Goal: Task Accomplishment & Management: Use online tool/utility

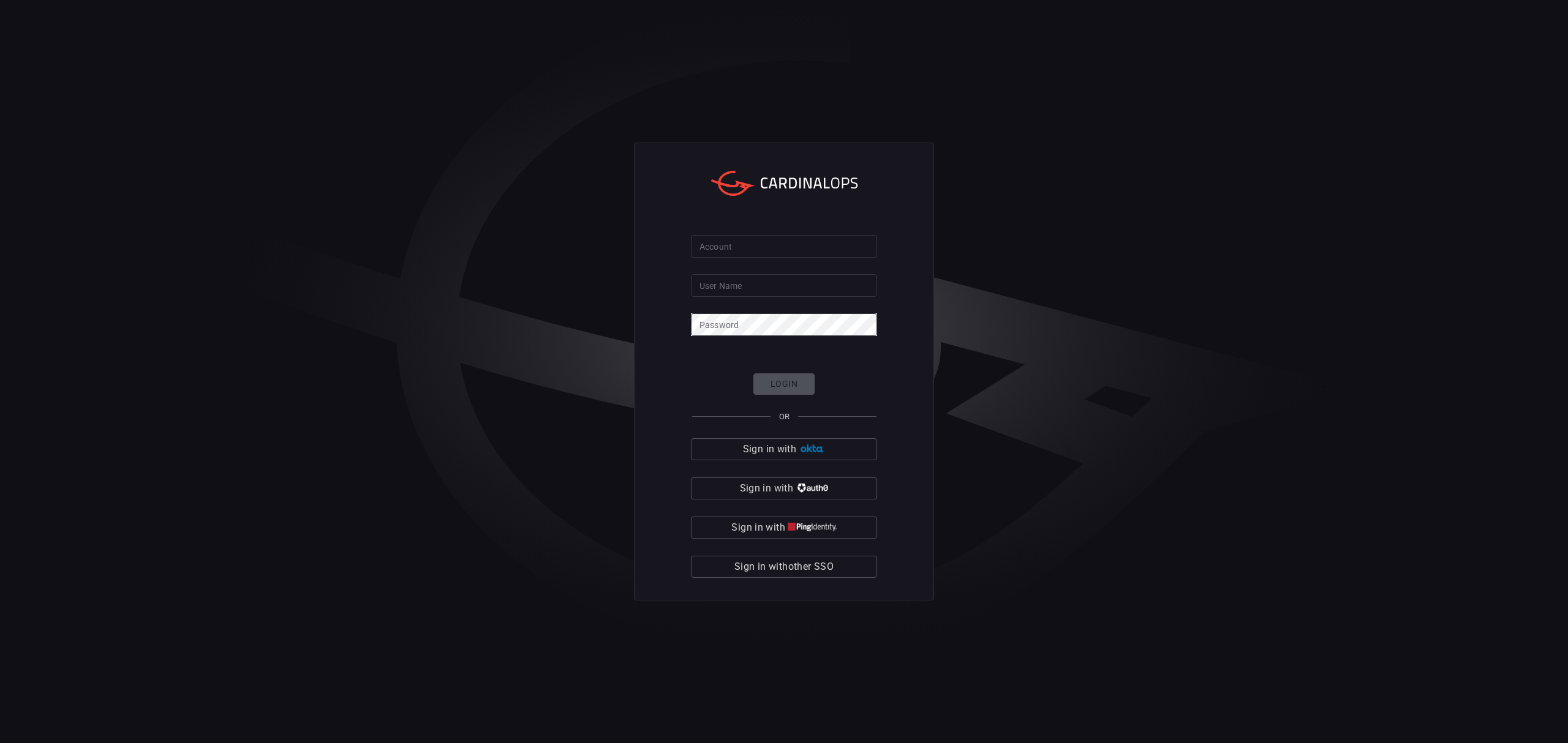
click at [659, 248] on div "Account Account User Name User Name Password Password Login OR Sign in with Sig…" at bounding box center [784, 371] width 300 height 458
click at [789, 570] on span "Sign in with other SSO" at bounding box center [784, 567] width 99 height 17
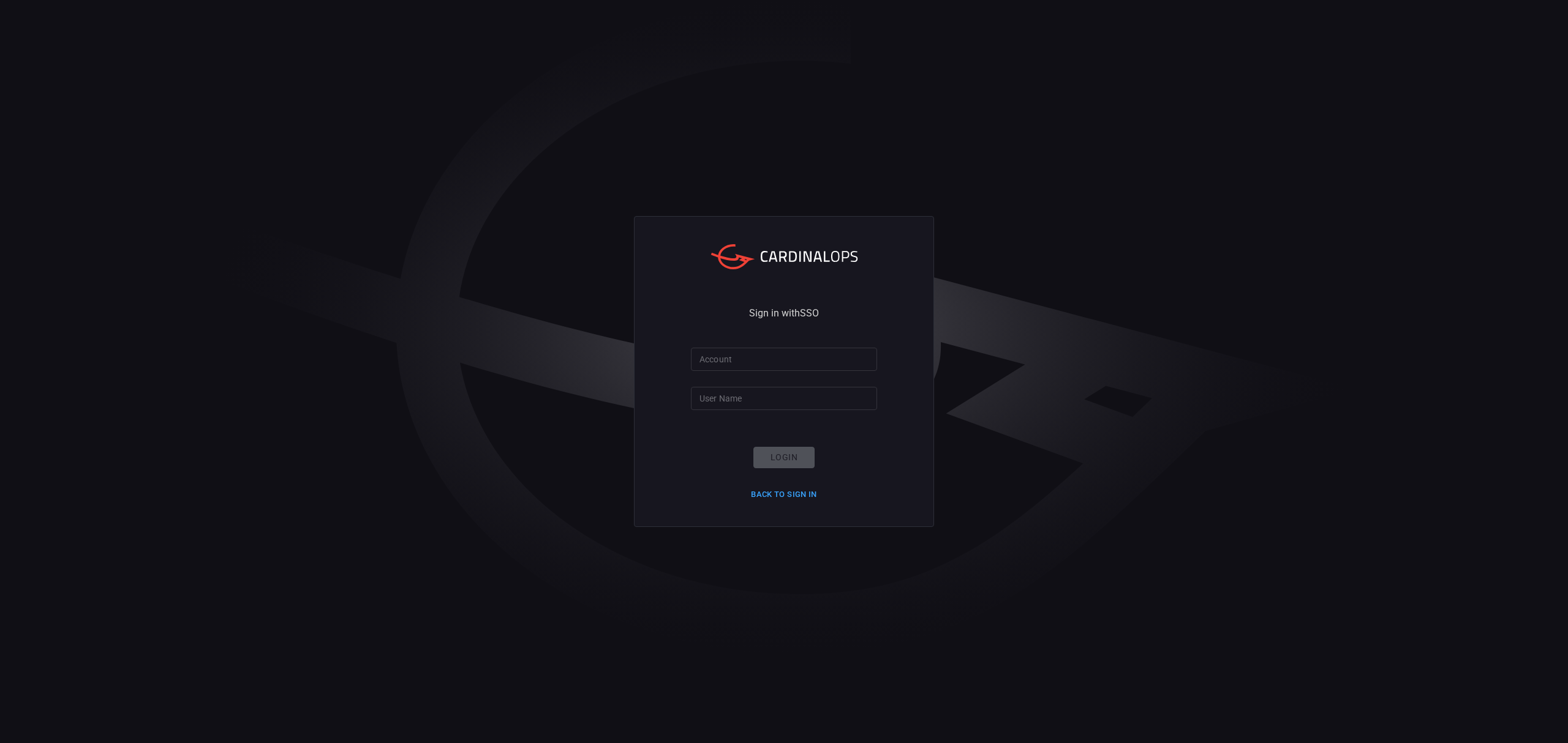
click at [760, 361] on input "Account" at bounding box center [784, 359] width 186 height 23
click at [750, 363] on input "Account" at bounding box center [784, 359] width 186 height 23
type input "hogan-lovells"
click at [740, 405] on input "User Name" at bounding box center [784, 398] width 186 height 23
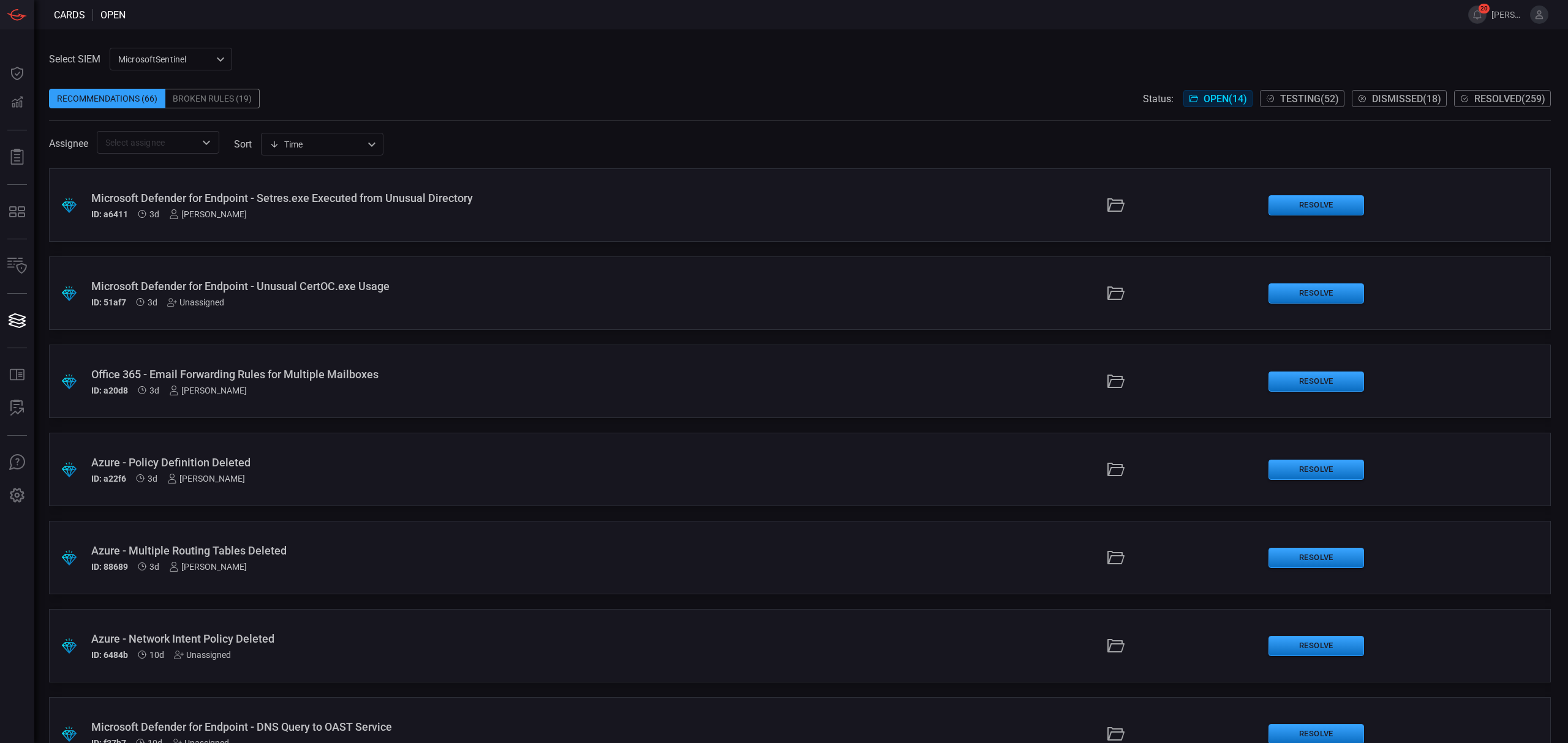
click at [342, 201] on div "Microsoft Defender for Endpoint - Setres.exe Executed from Unusual Directory" at bounding box center [384, 198] width 585 height 12
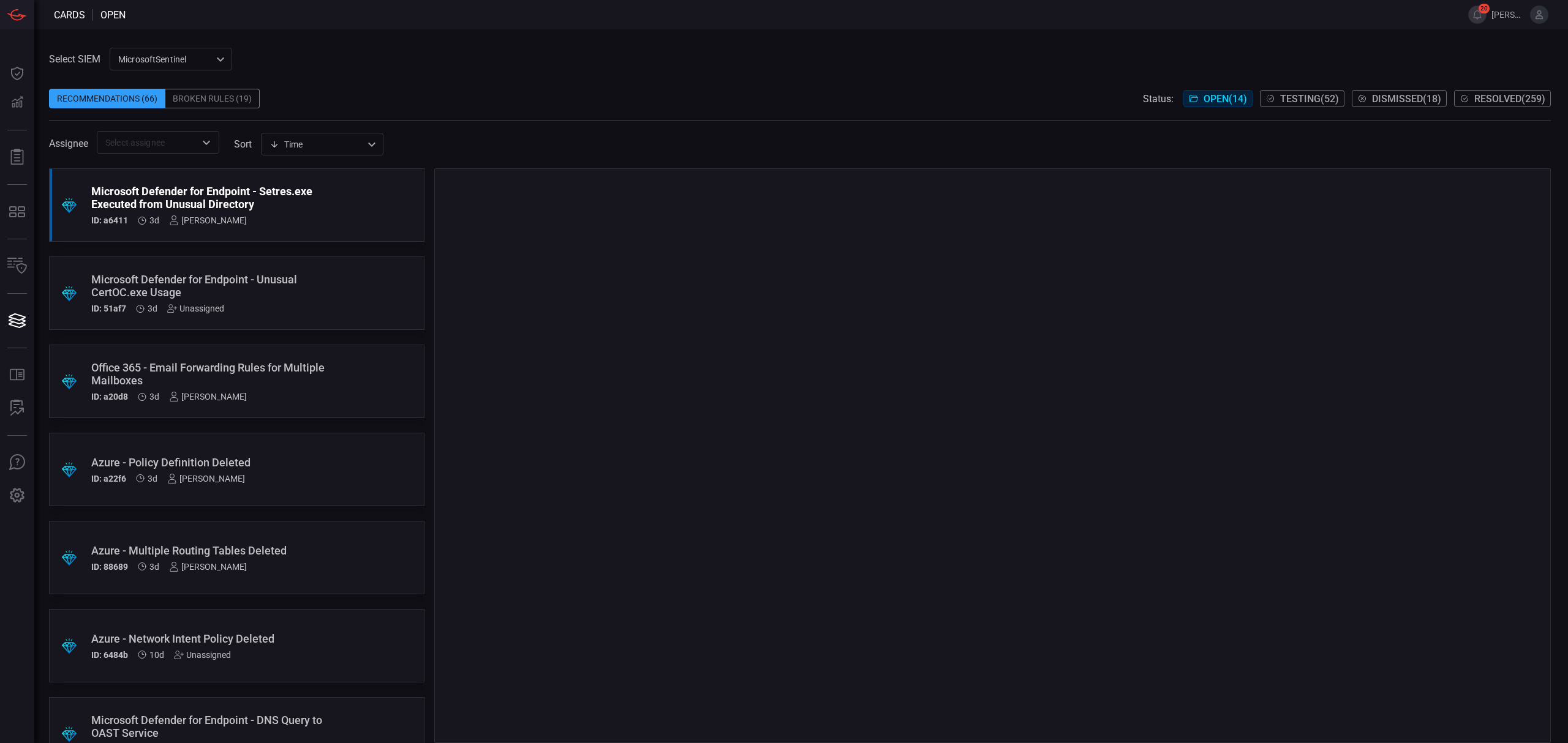
click at [270, 268] on div ".suggested_cards_icon{fill:url(#suggested_cards_icon);} Microsoft Defender for …" at bounding box center [237, 293] width 376 height 73
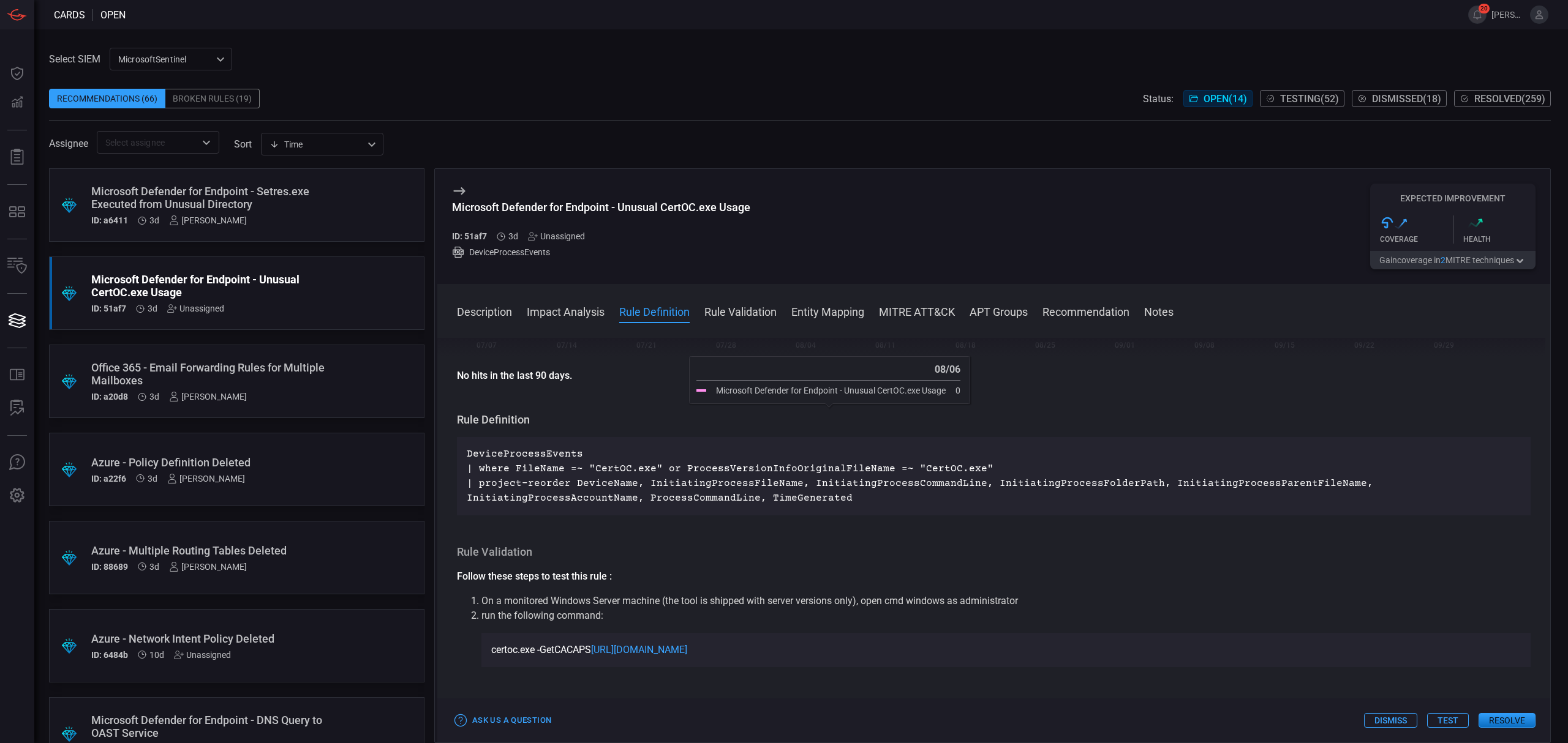
scroll to position [408, 0]
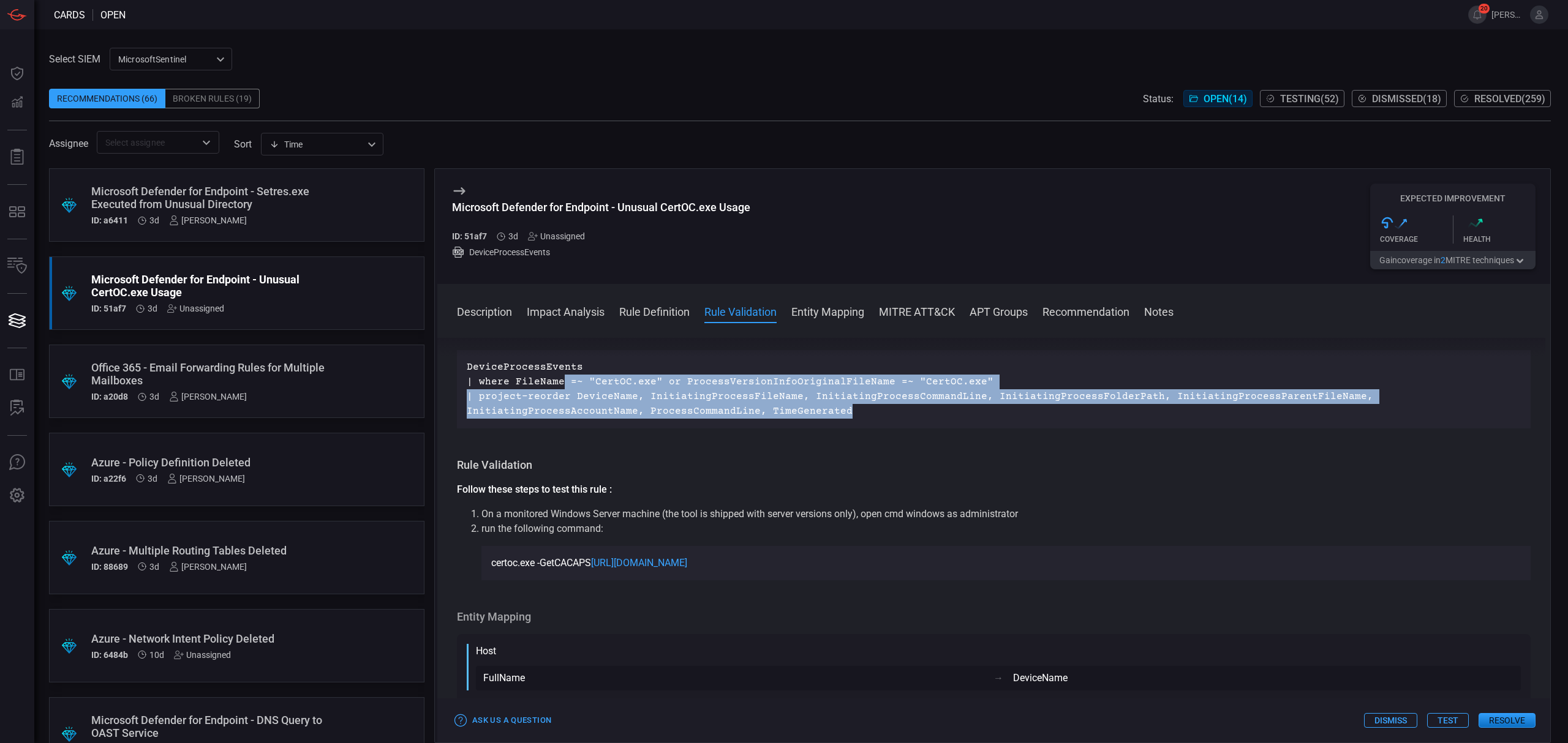
drag, startPoint x: 884, startPoint y: 422, endPoint x: 818, endPoint y: 423, distance: 66.0
click at [577, 386] on div "DeviceProcessEvents | where FileName =~ "CertOC.exe" or ProcessVersionInfoOrigi…" at bounding box center [993, 389] width 1073 height 79
click at [1432, 718] on button "Test" at bounding box center [1447, 720] width 42 height 15
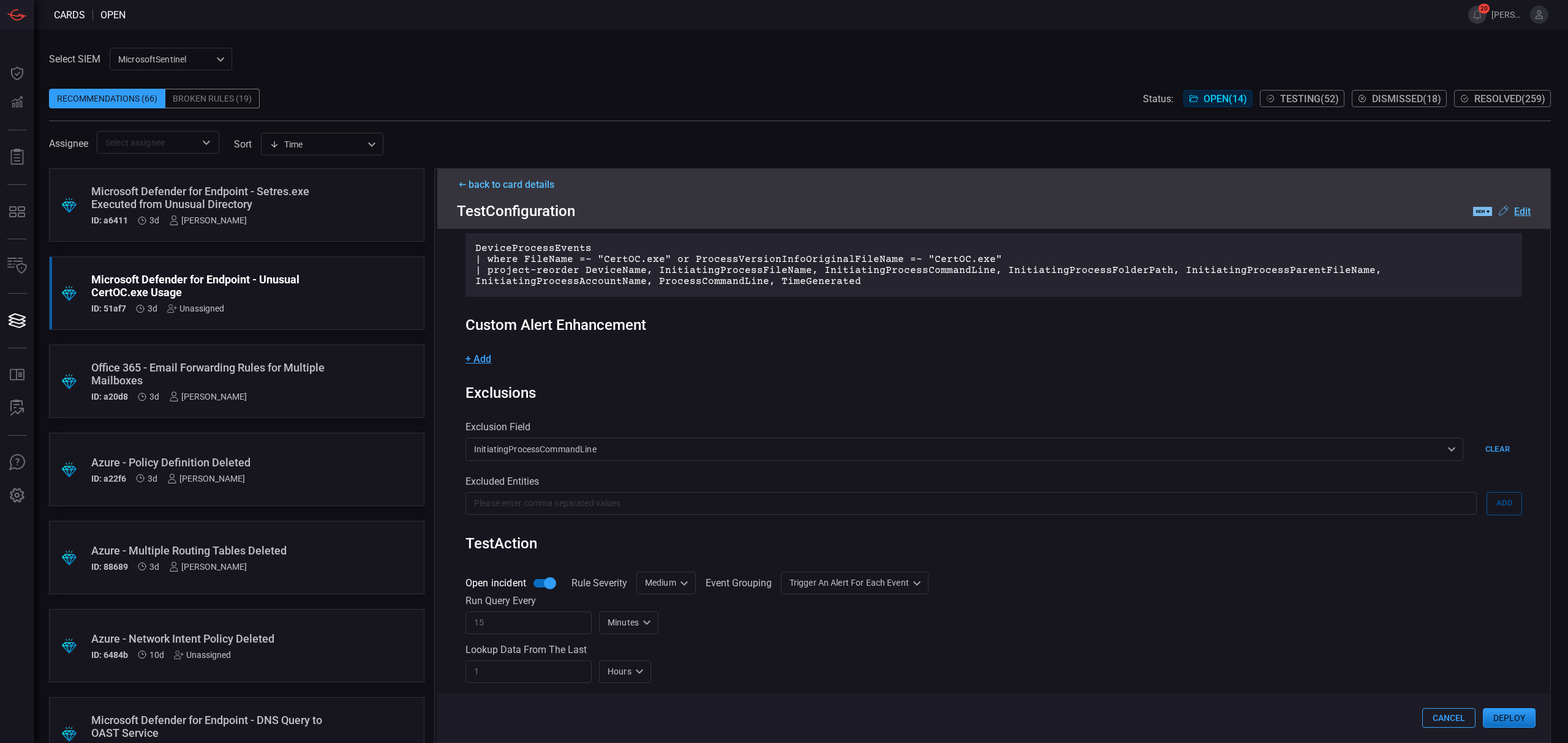
scroll to position [82, 0]
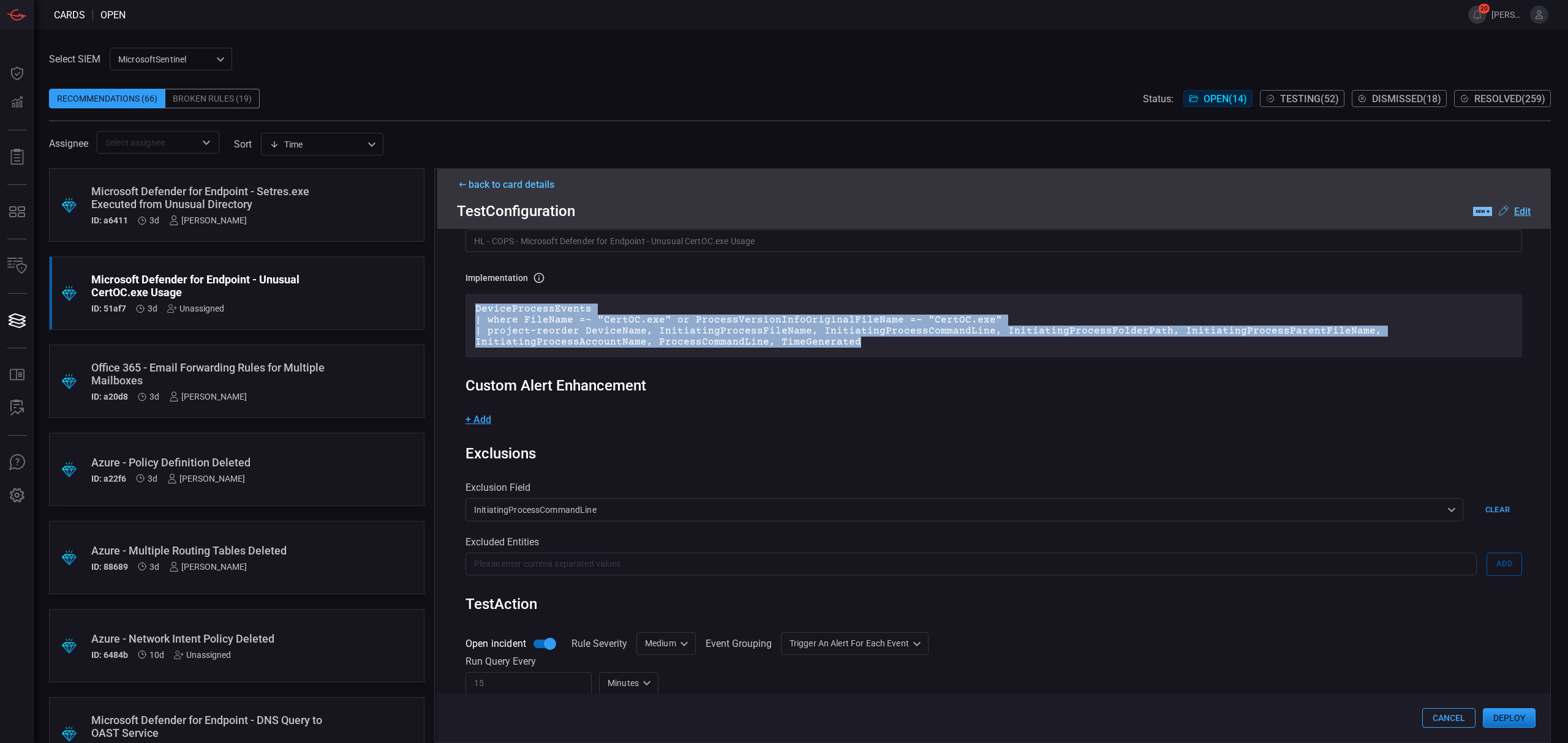
drag, startPoint x: 892, startPoint y: 348, endPoint x: 476, endPoint y: 302, distance: 418.5
click at [476, 302] on div "DeviceProcessEvents | where FileName =~ "CertOC.exe" or ProcessVersionInfoOrigi…" at bounding box center [993, 326] width 1056 height 64
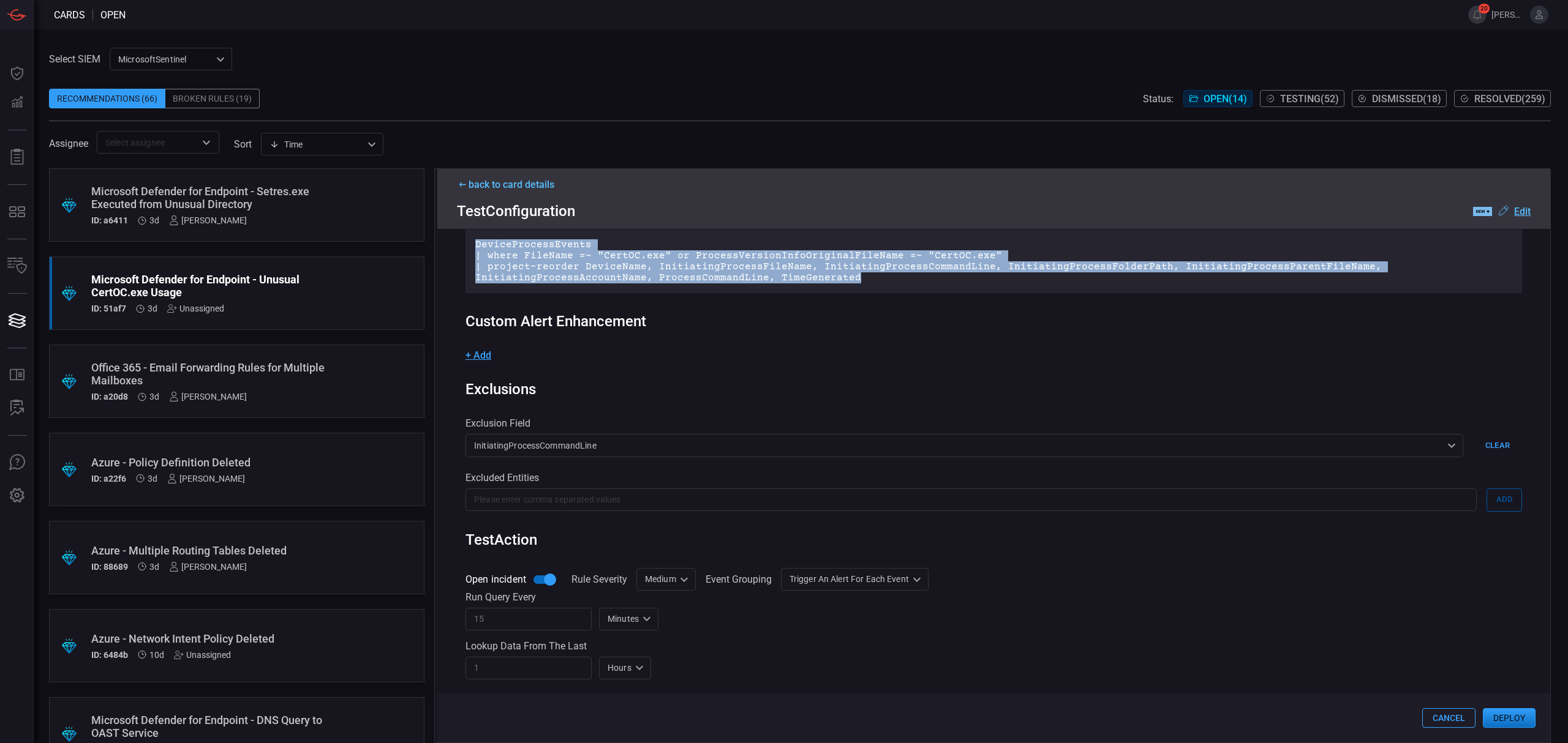
scroll to position [245, 0]
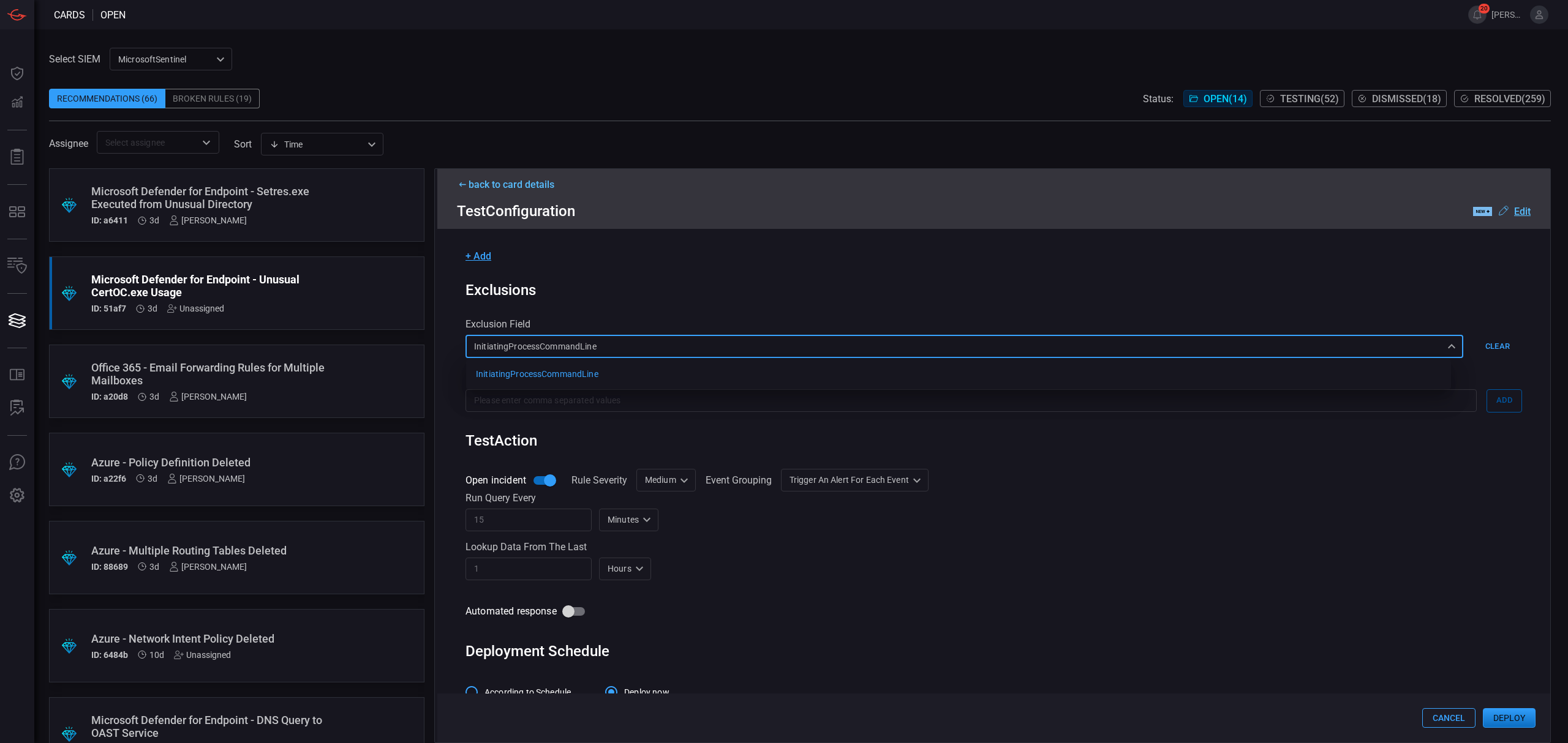
click at [642, 346] on div "InitiatingProcessCommandLine InitiatingProcessCommandLine InitiatingProcessComm…" at bounding box center [964, 346] width 998 height 23
click at [792, 290] on div at bounding box center [784, 371] width 1568 height 743
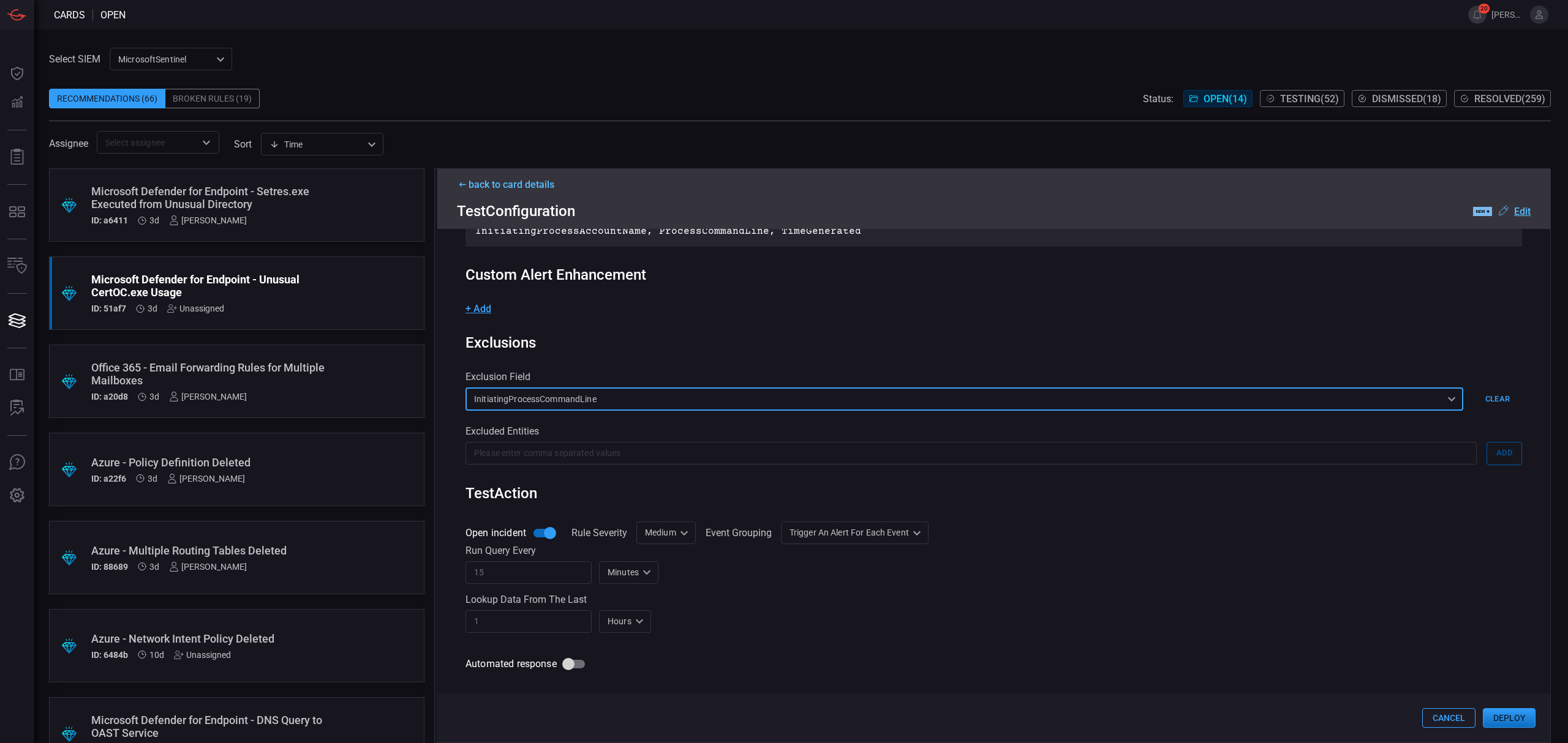
scroll to position [163, 0]
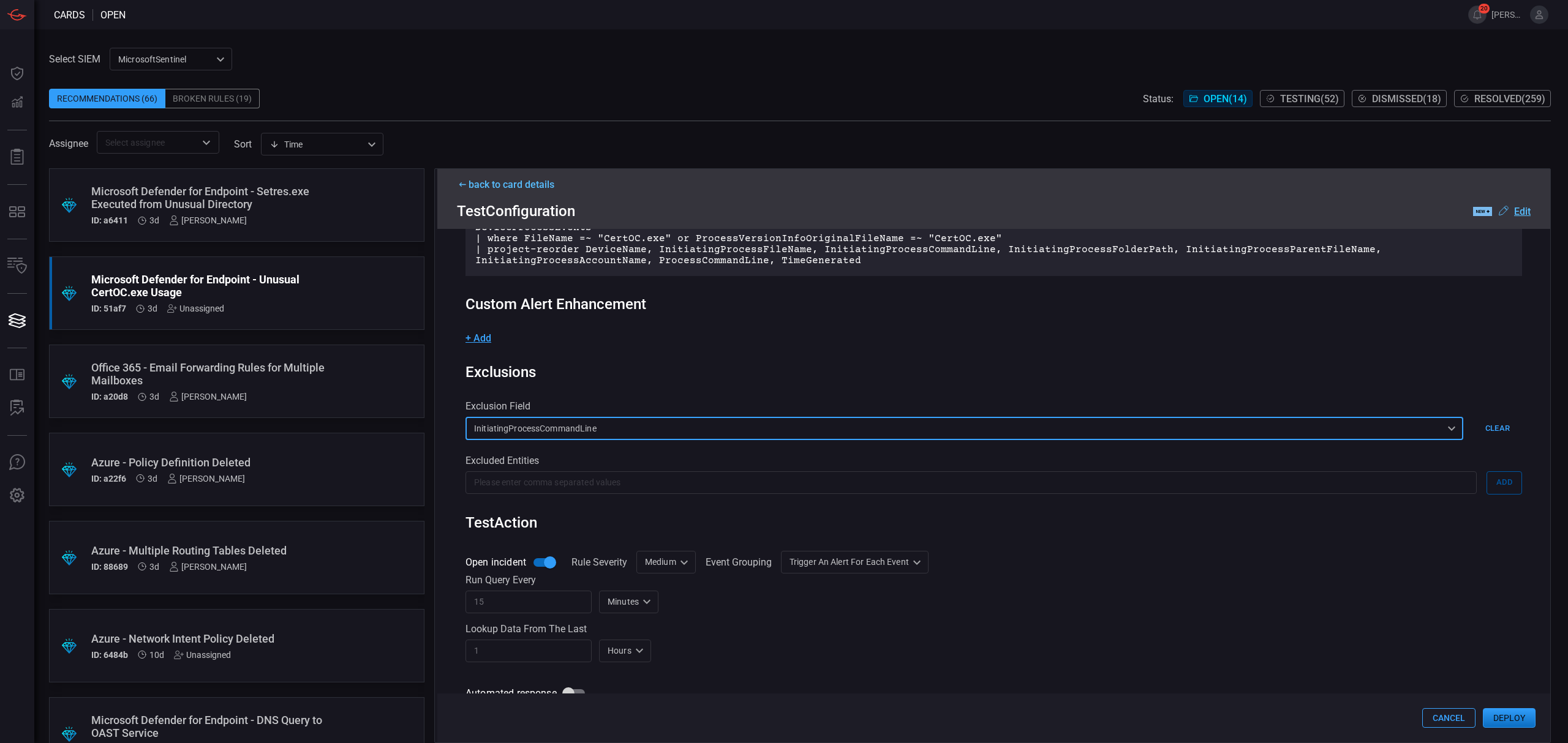
click at [489, 336] on span "+ Add" at bounding box center [478, 338] width 26 height 12
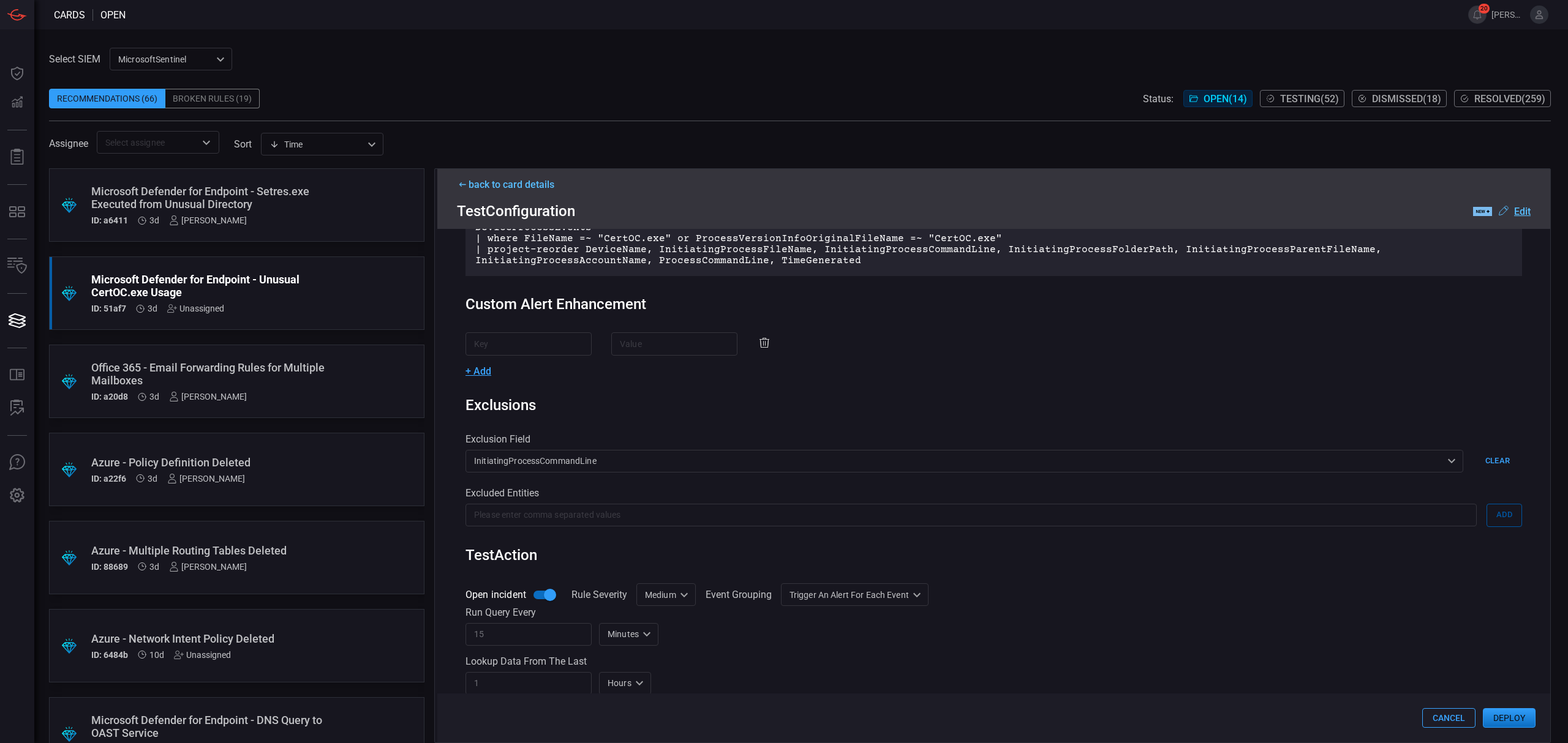
click at [530, 349] on input "text" at bounding box center [529, 343] width 126 height 23
click at [604, 318] on div "Custom Alert Enhancement ​ ​ + Add" at bounding box center [993, 336] width 1056 height 81
click at [759, 342] on icon at bounding box center [764, 342] width 10 height 10
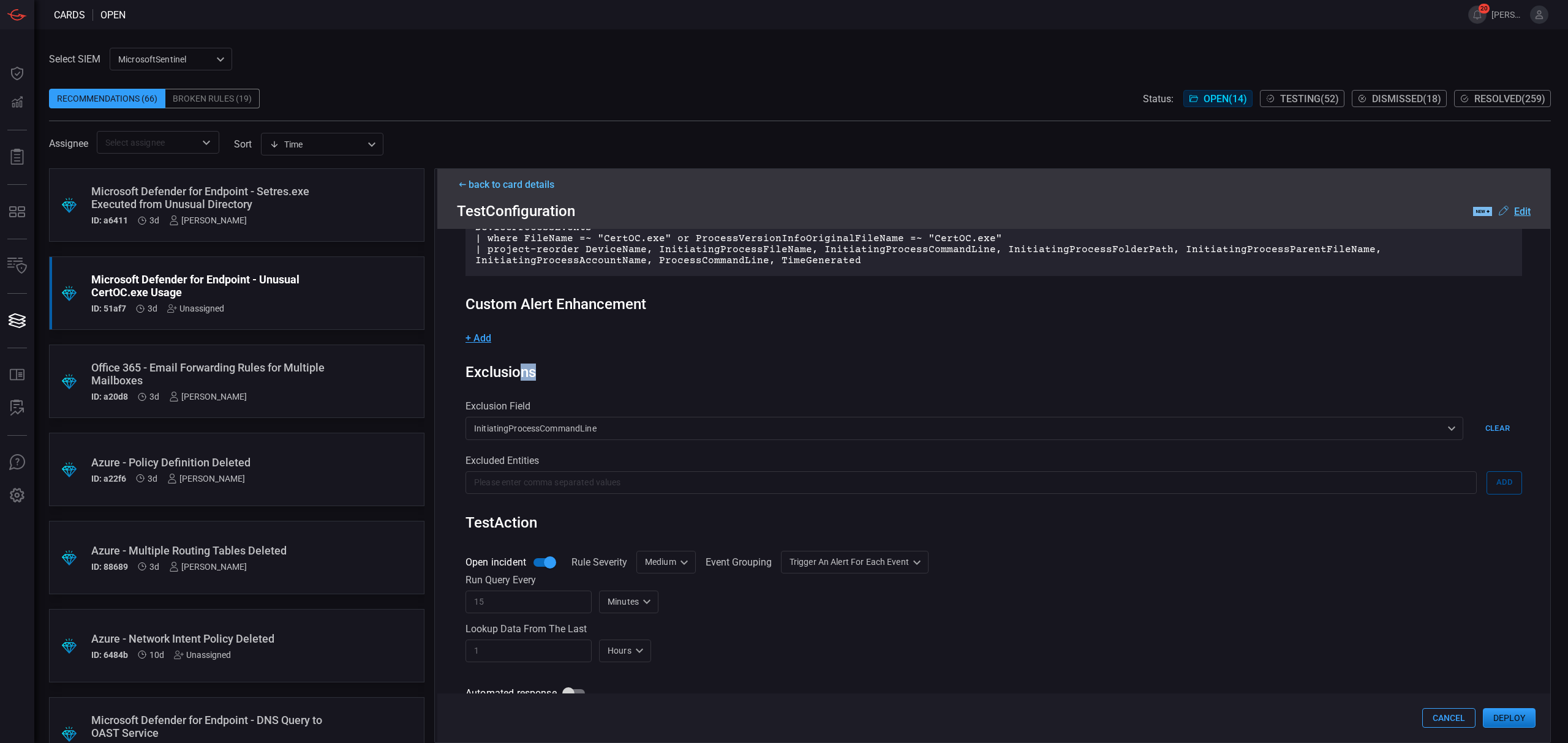
drag, startPoint x: 518, startPoint y: 370, endPoint x: 569, endPoint y: 368, distance: 51.0
click at [569, 368] on div "Exclusions" at bounding box center [993, 372] width 1056 height 17
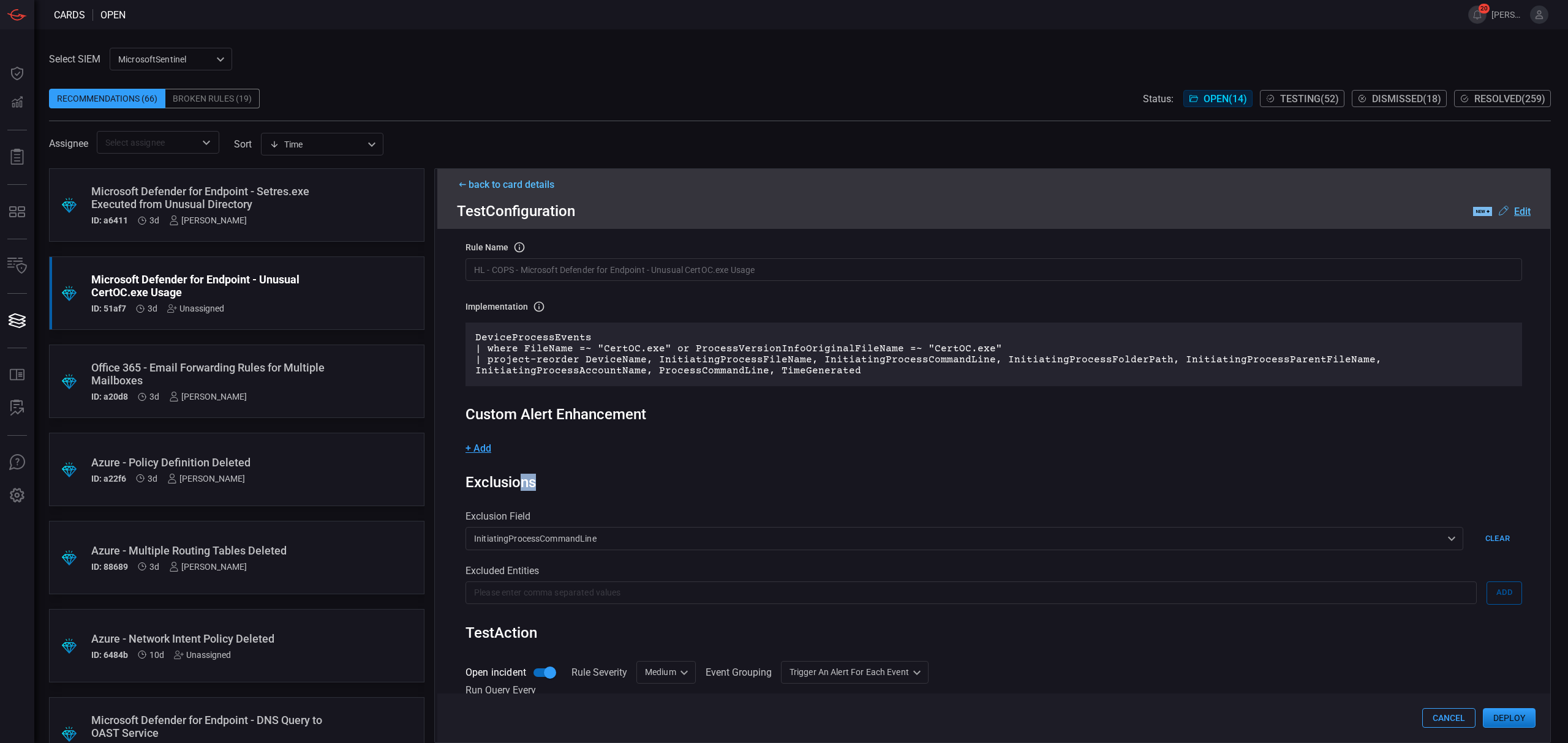
scroll to position [82, 0]
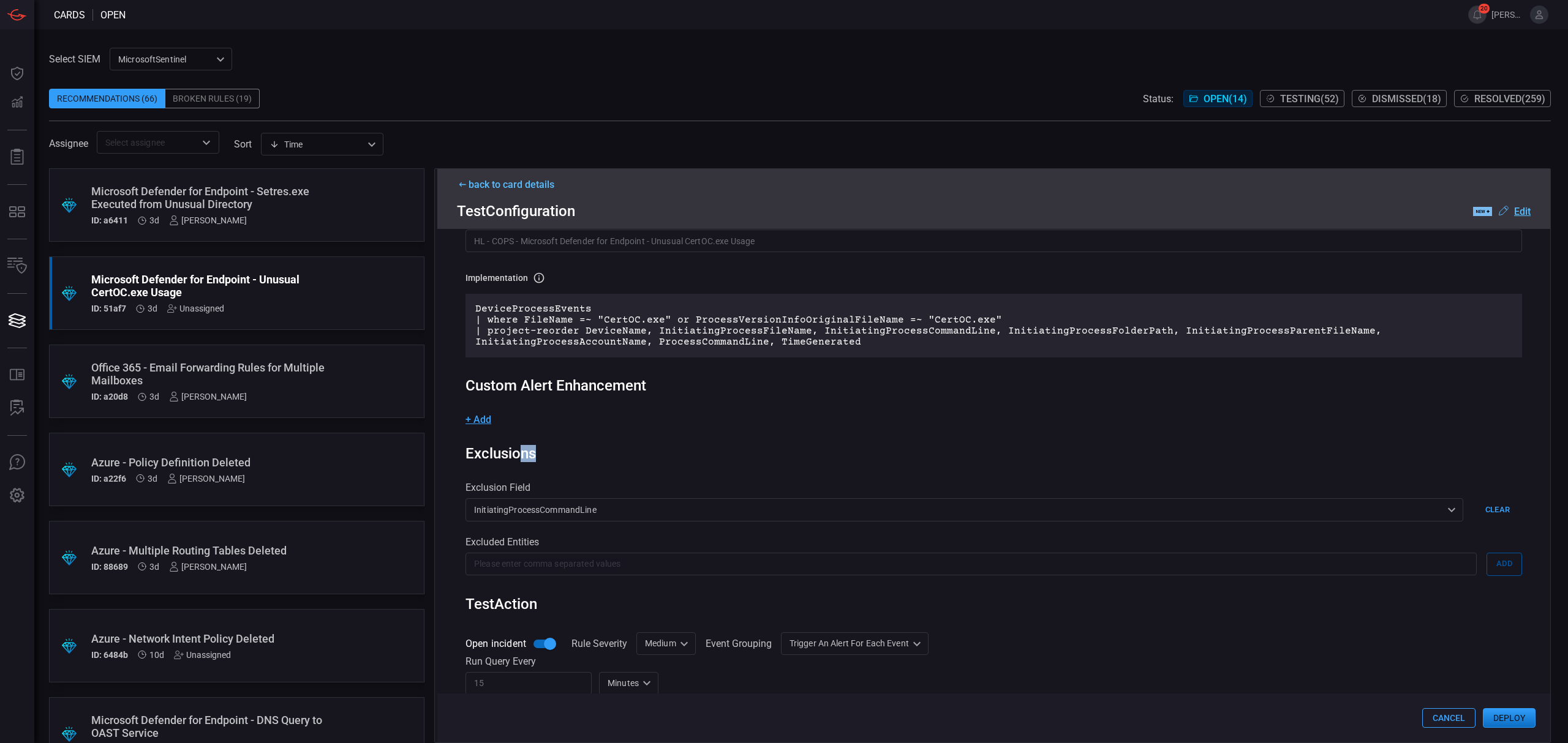
click at [552, 508] on div "InitiatingProcessCommandLine InitiatingProcessCommandLine ​" at bounding box center [964, 509] width 998 height 23
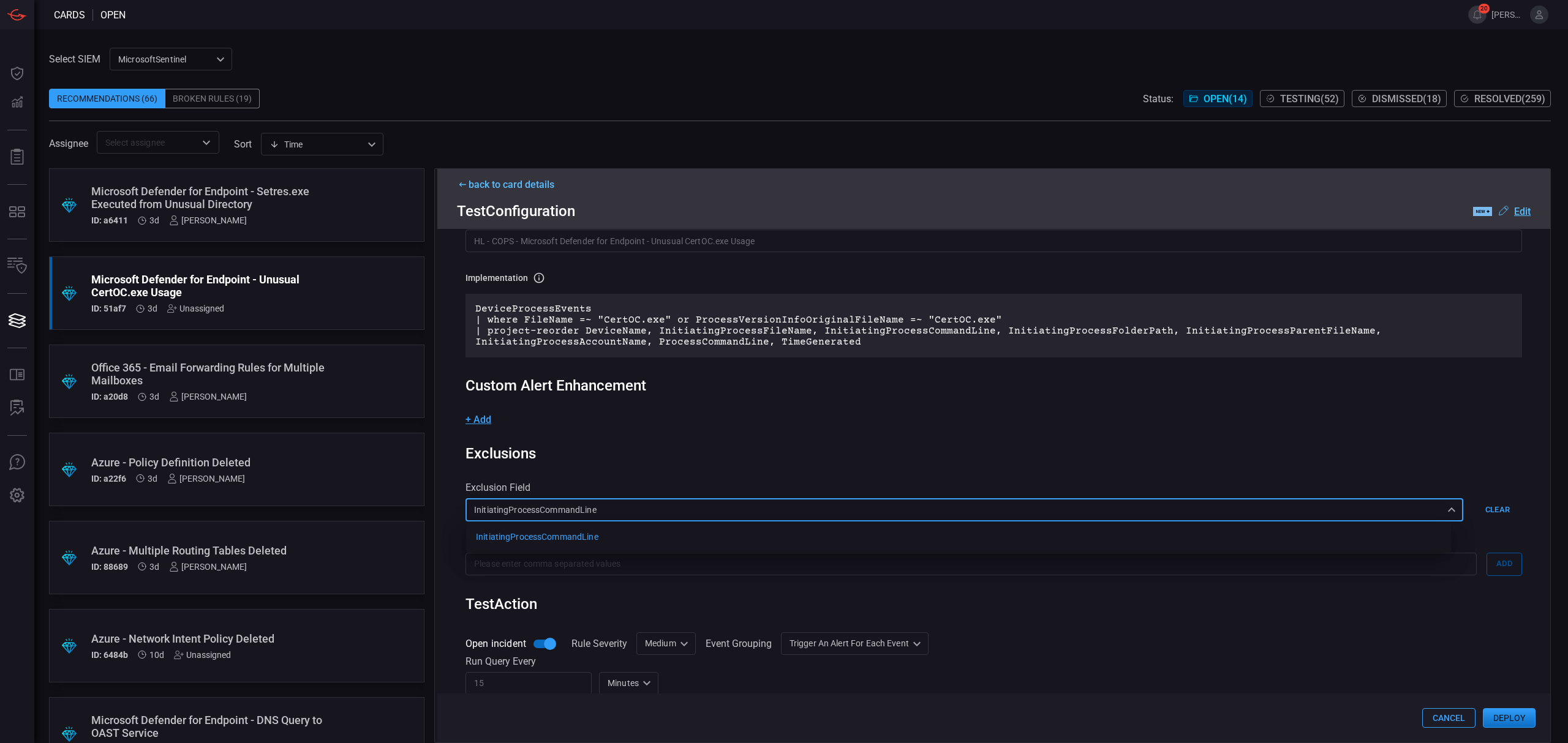
drag, startPoint x: 596, startPoint y: 507, endPoint x: 471, endPoint y: 508, distance: 125.0
click at [471, 508] on div at bounding box center [784, 371] width 1568 height 743
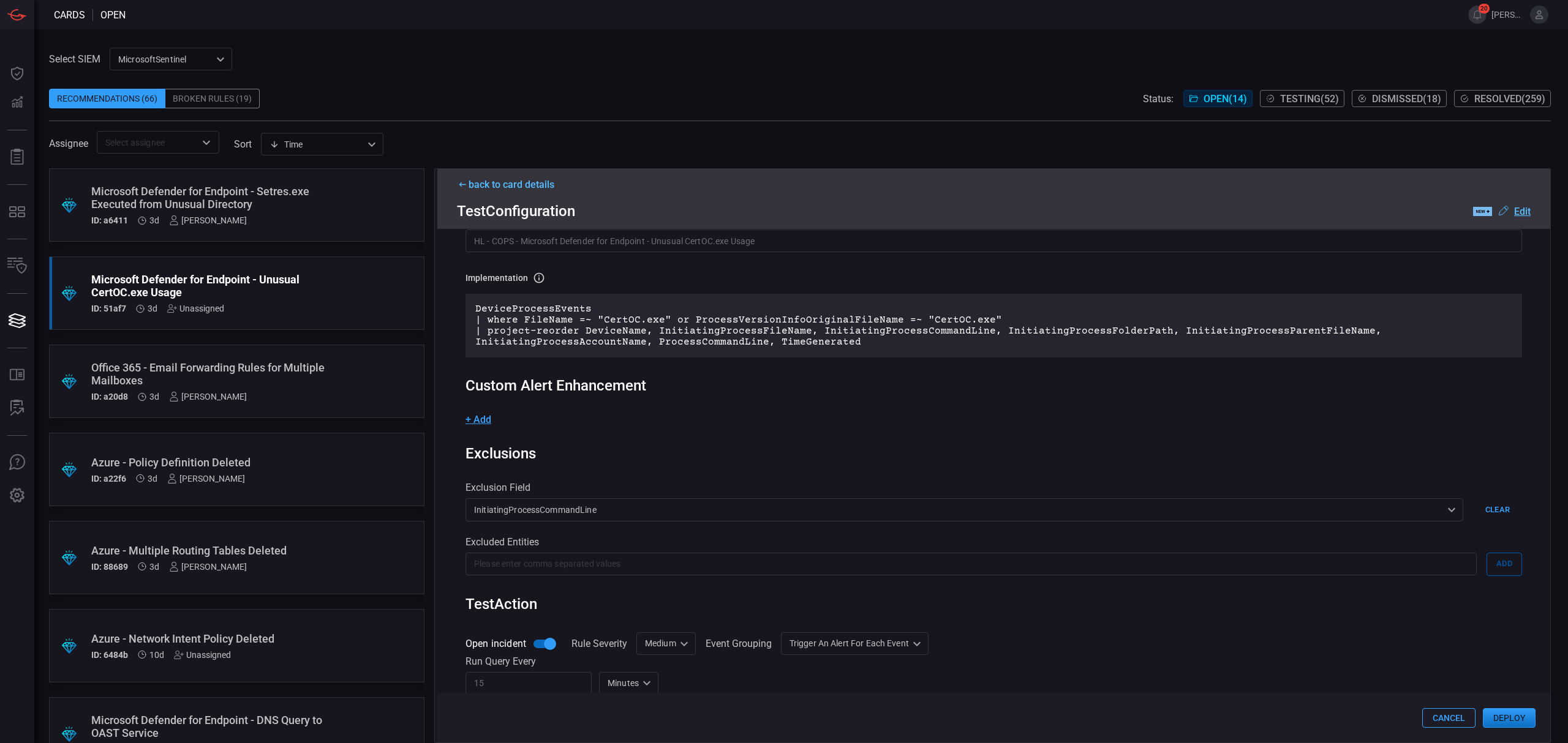
click at [606, 475] on div "Rule Details rule Name Name of the rule that will be created in the SIEM. HL - …" at bounding box center [994, 486] width 1113 height 514
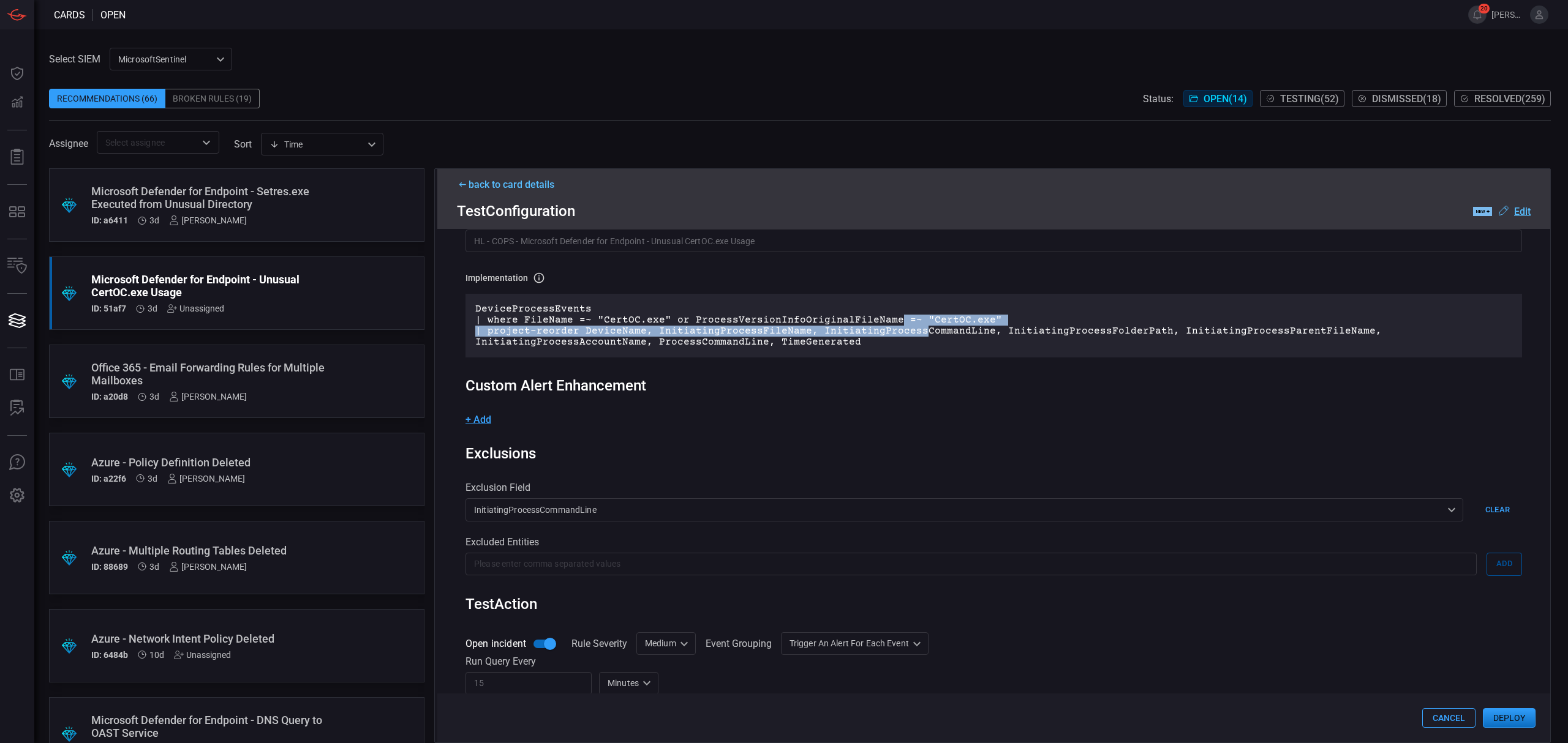
drag, startPoint x: 909, startPoint y: 331, endPoint x: 887, endPoint y: 320, distance: 24.6
click at [887, 320] on p "DeviceProcessEvents | where FileName =~ "CertOC.exe" or ProcessVersionInfoOrigi…" at bounding box center [993, 326] width 1037 height 44
drag, startPoint x: 914, startPoint y: 317, endPoint x: 995, endPoint y: 318, distance: 81.0
click at [995, 318] on p "DeviceProcessEvents | where FileName =~ "CertOC.exe" or ProcessVersionInfoOrigi…" at bounding box center [993, 326] width 1037 height 44
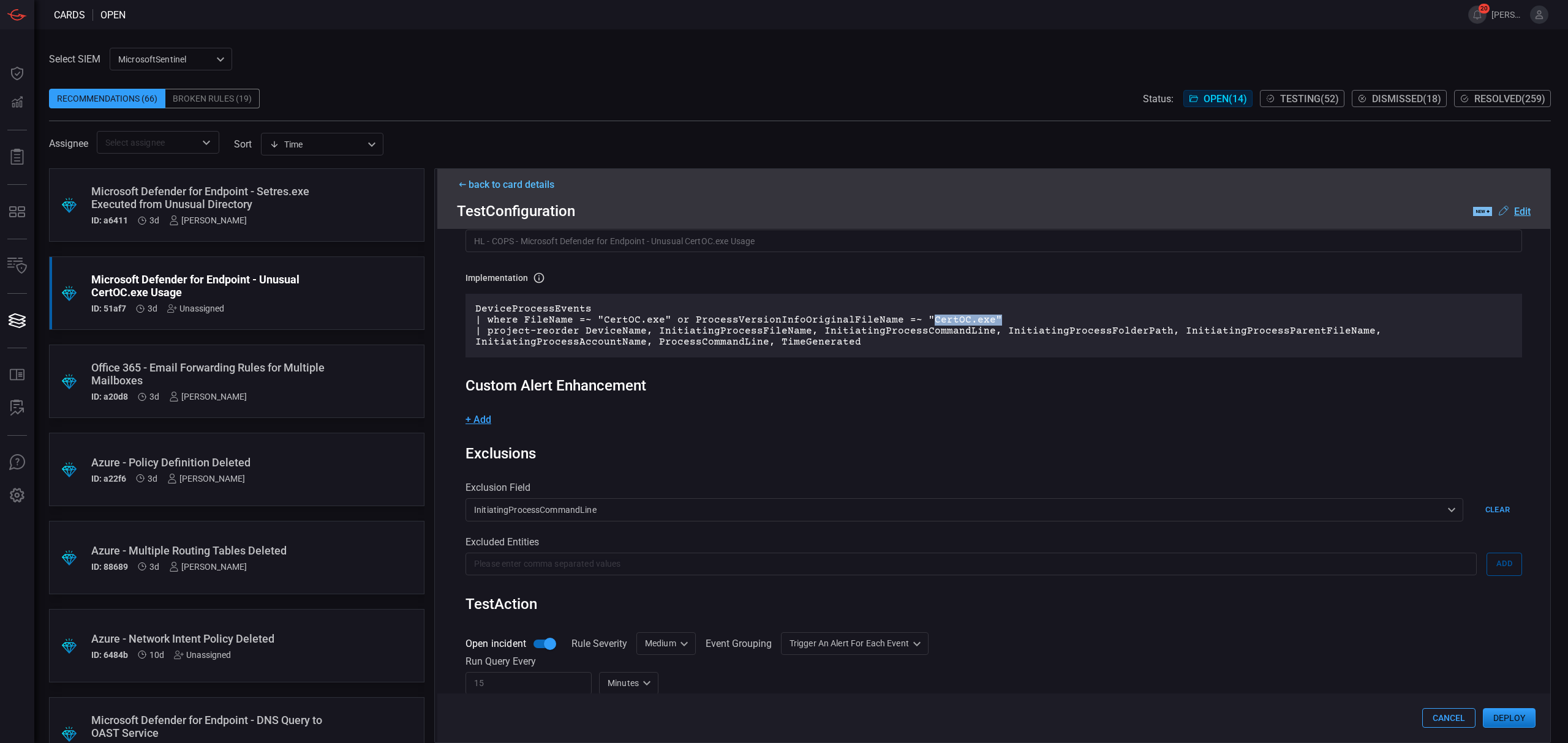
click at [996, 318] on p "DeviceProcessEvents | where FileName =~ "CertOC.exe" or ProcessVersionInfoOrigi…" at bounding box center [993, 326] width 1037 height 44
drag, startPoint x: 868, startPoint y: 348, endPoint x: 827, endPoint y: 343, distance: 41.3
click at [827, 343] on p "DeviceProcessEvents | where FileName =~ "CertOC.exe" or ProcessVersionInfoOrigi…" at bounding box center [993, 326] width 1037 height 44
click at [828, 342] on p "DeviceProcessEvents | where FileName =~ "CertOC.exe" or ProcessVersionInfoOrigi…" at bounding box center [993, 326] width 1037 height 44
click at [748, 334] on p "DeviceProcessEvents | where FileName =~ "CertOC.exe" or ProcessVersionInfoOrigi…" at bounding box center [993, 326] width 1037 height 44
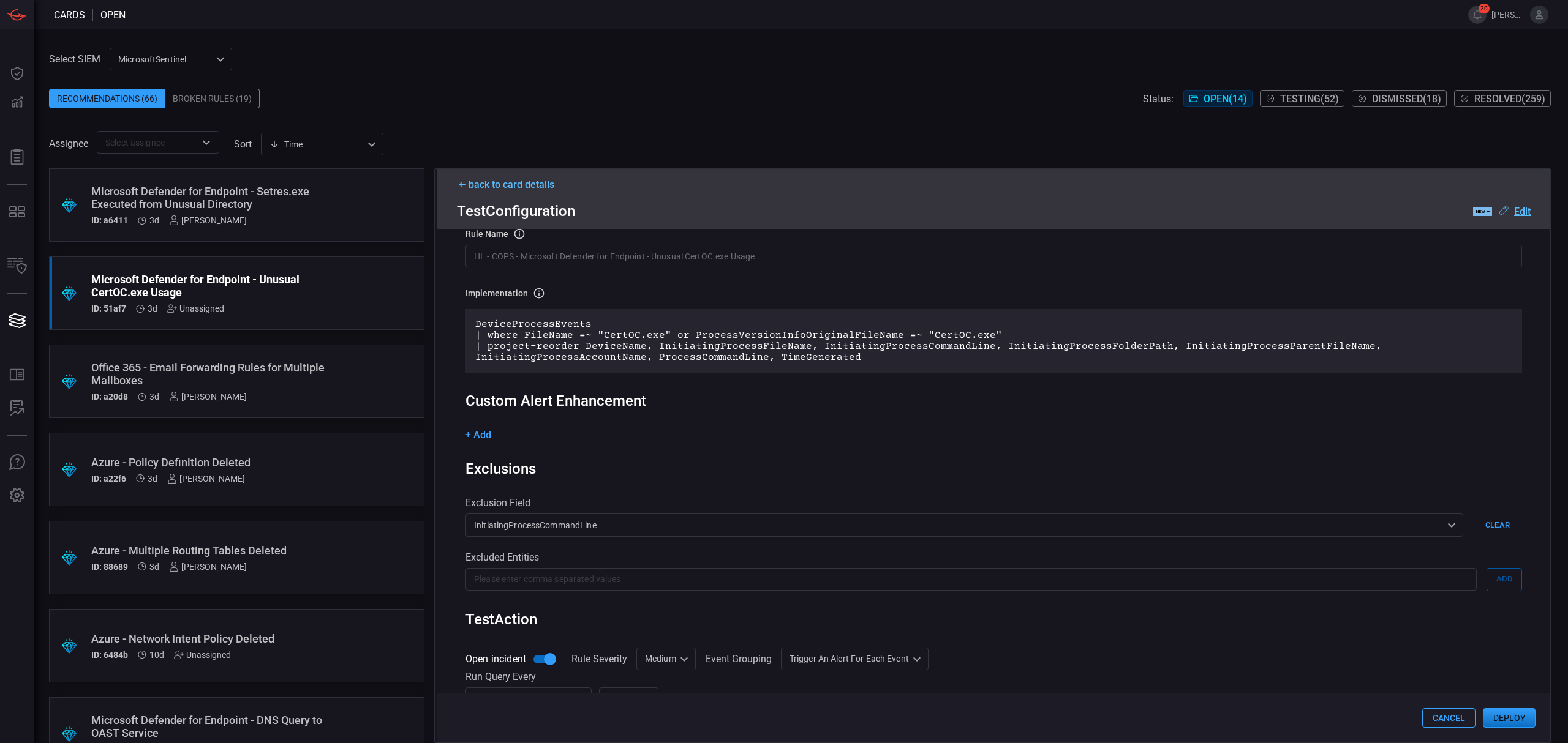
scroll to position [163, 0]
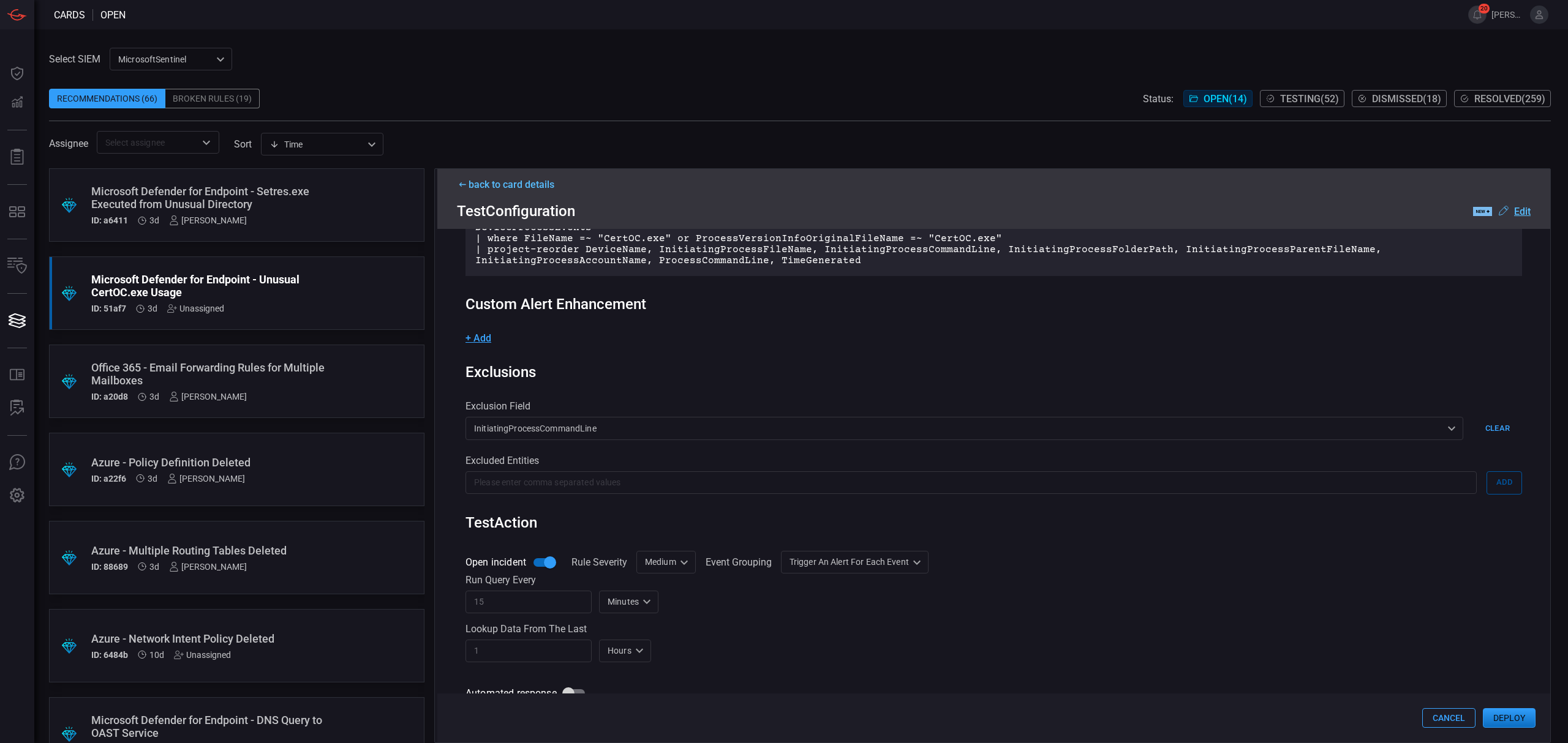
click at [695, 481] on input "text" at bounding box center [970, 482] width 1011 height 23
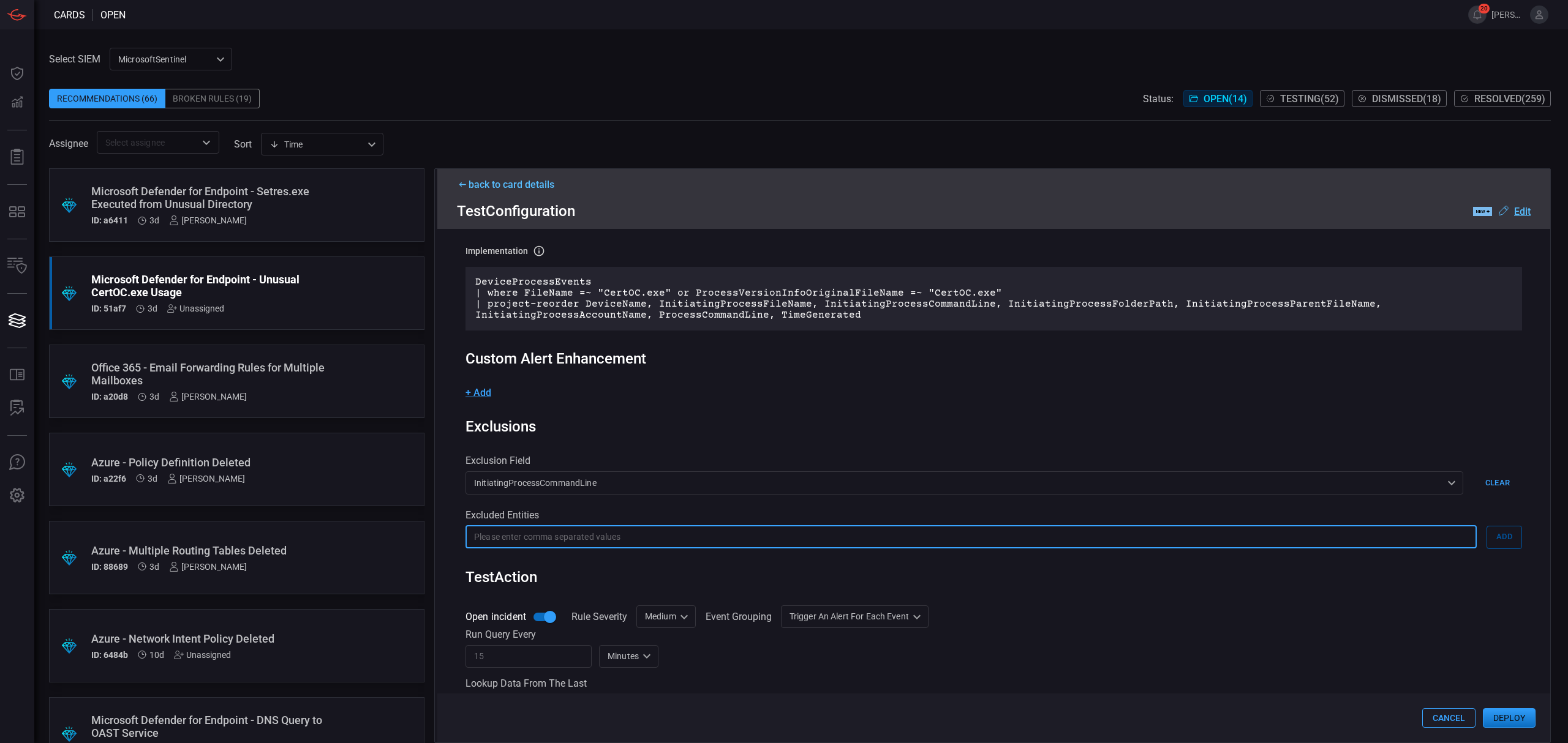
scroll to position [0, 0]
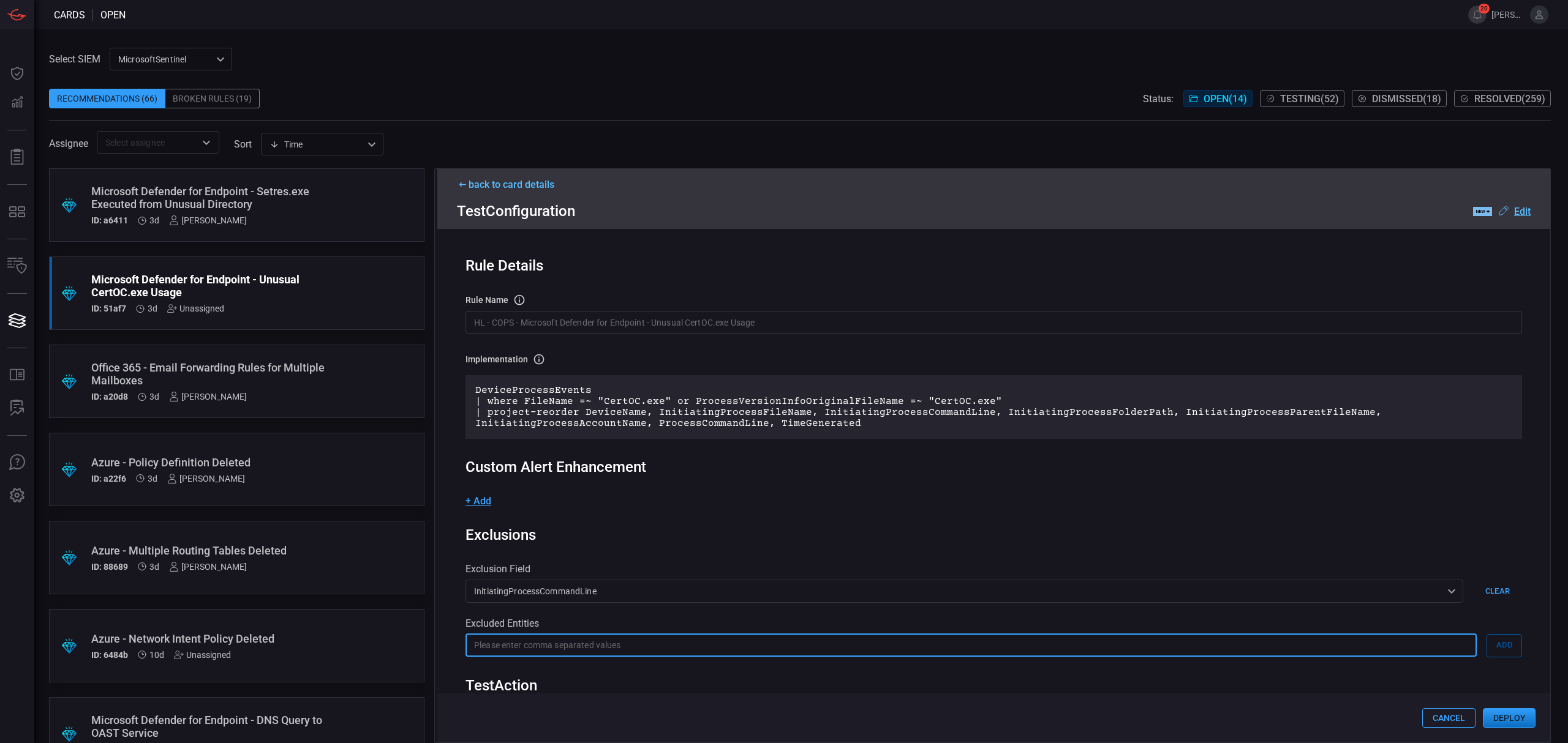
click at [603, 589] on div "InitiatingProcessCommandLine InitiatingProcessCommandLine ​" at bounding box center [964, 591] width 998 height 23
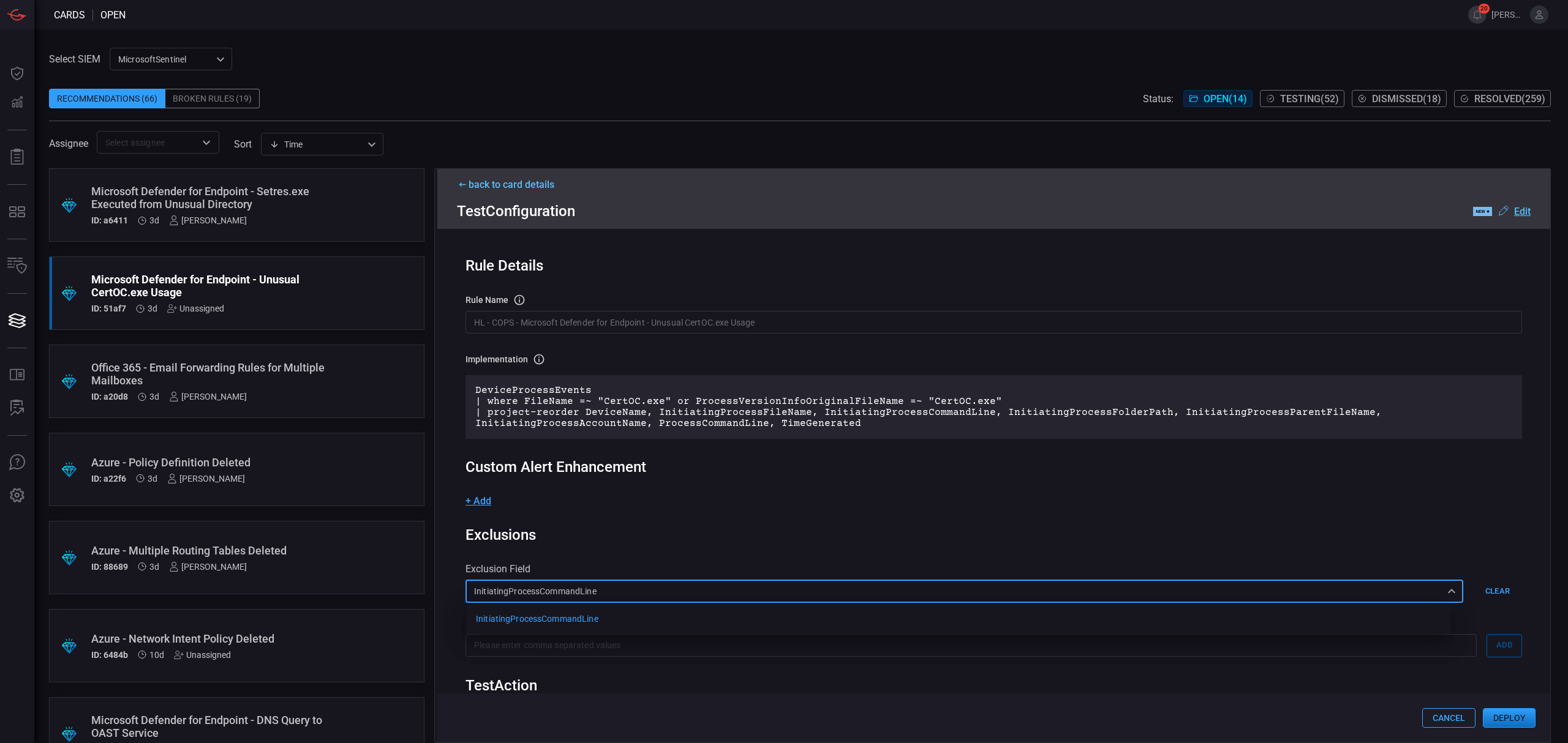
click at [1493, 592] on div at bounding box center [784, 371] width 1568 height 743
click at [1489, 592] on button "Clear" at bounding box center [1497, 591] width 49 height 23
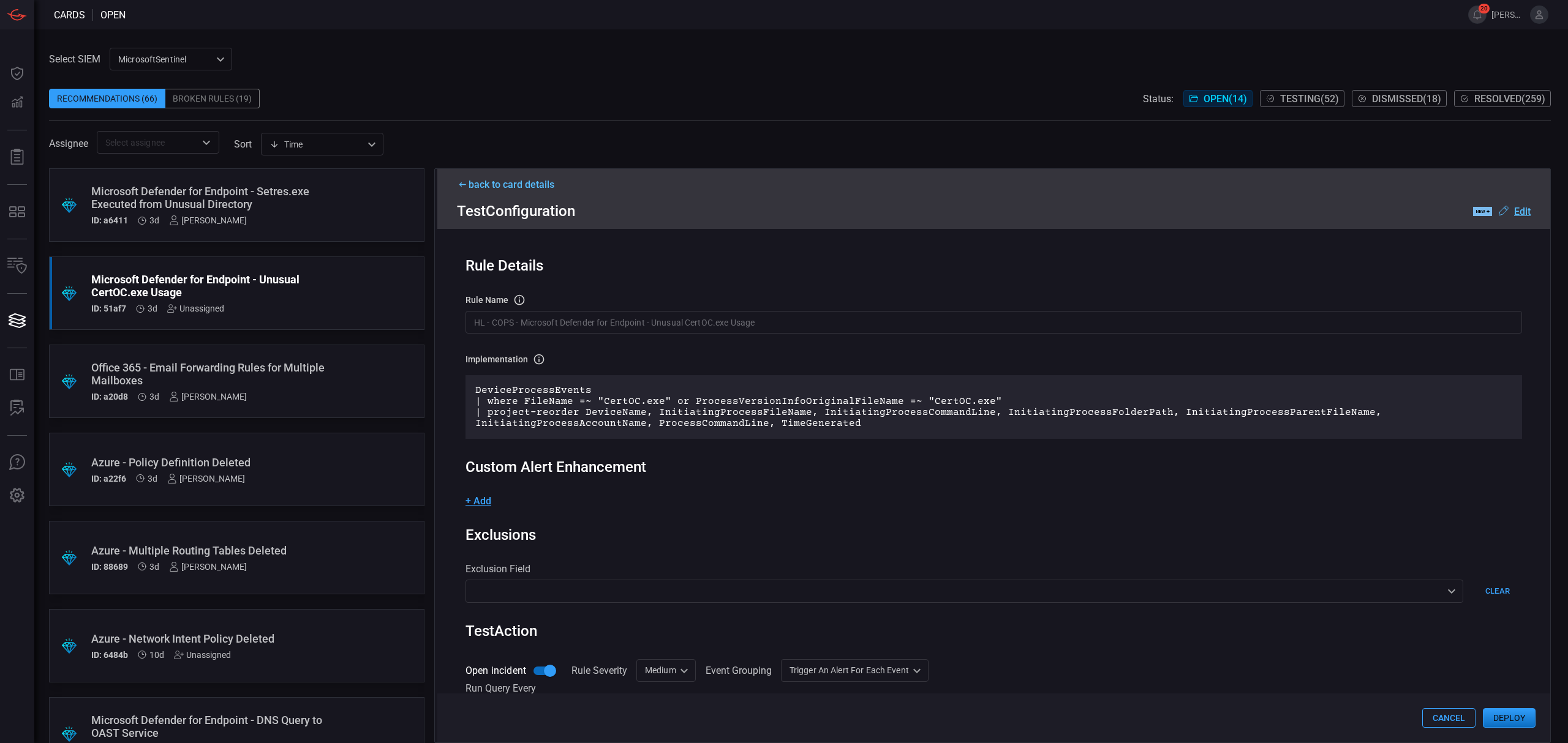
click at [1019, 598] on div "​ ​" at bounding box center [964, 591] width 998 height 23
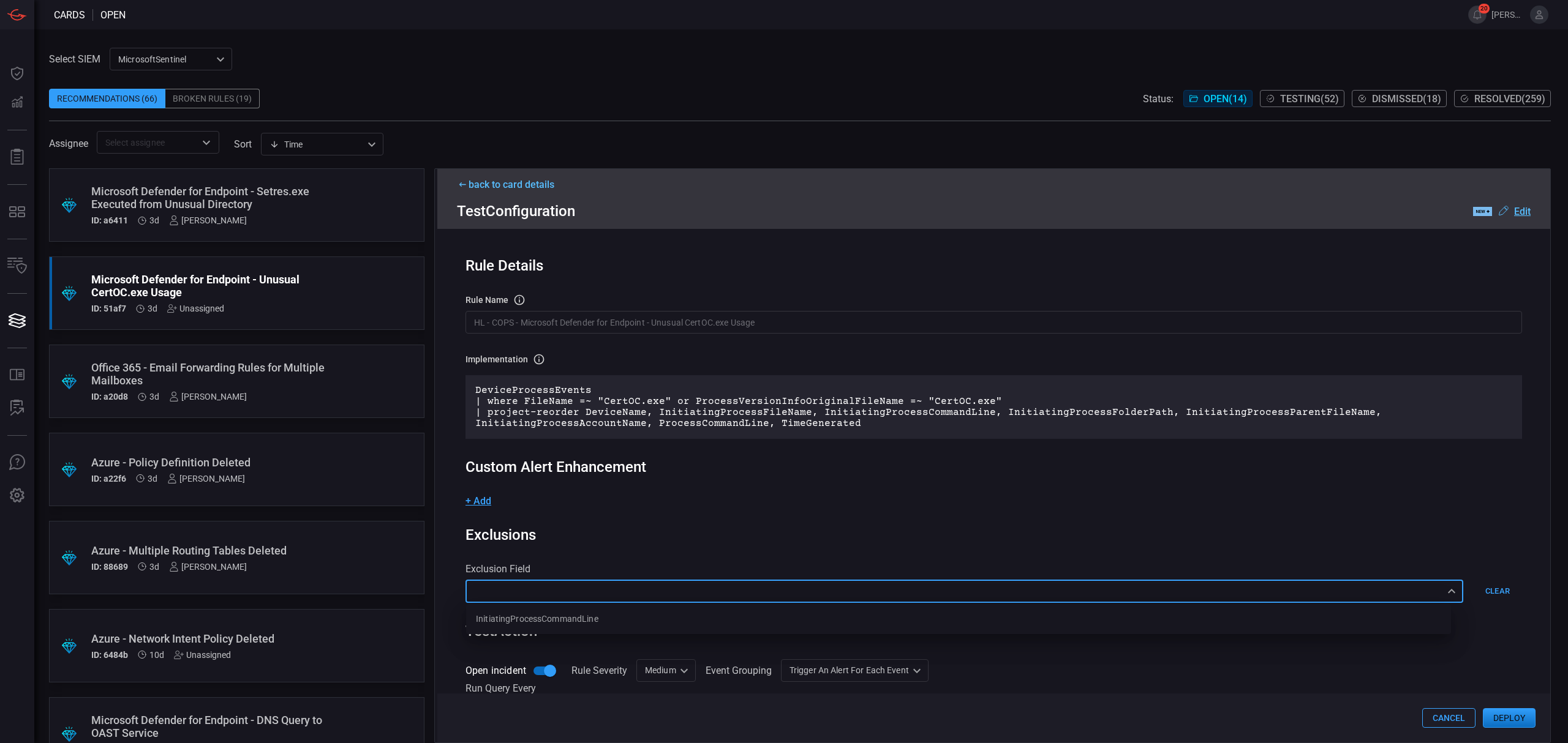
click at [636, 552] on div at bounding box center [784, 371] width 1568 height 743
click at [1472, 583] on button "Clear" at bounding box center [1497, 591] width 49 height 23
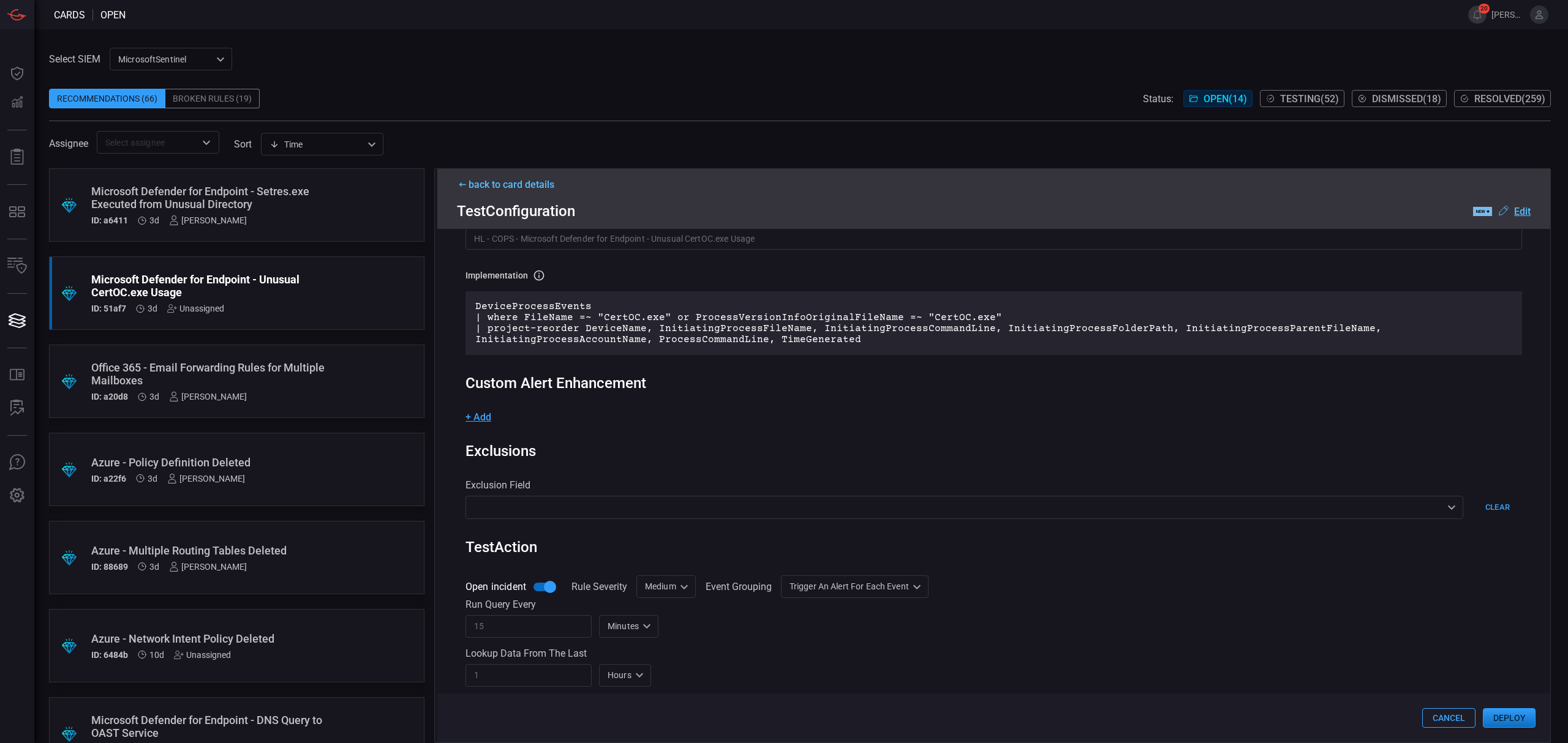
scroll to position [163, 0]
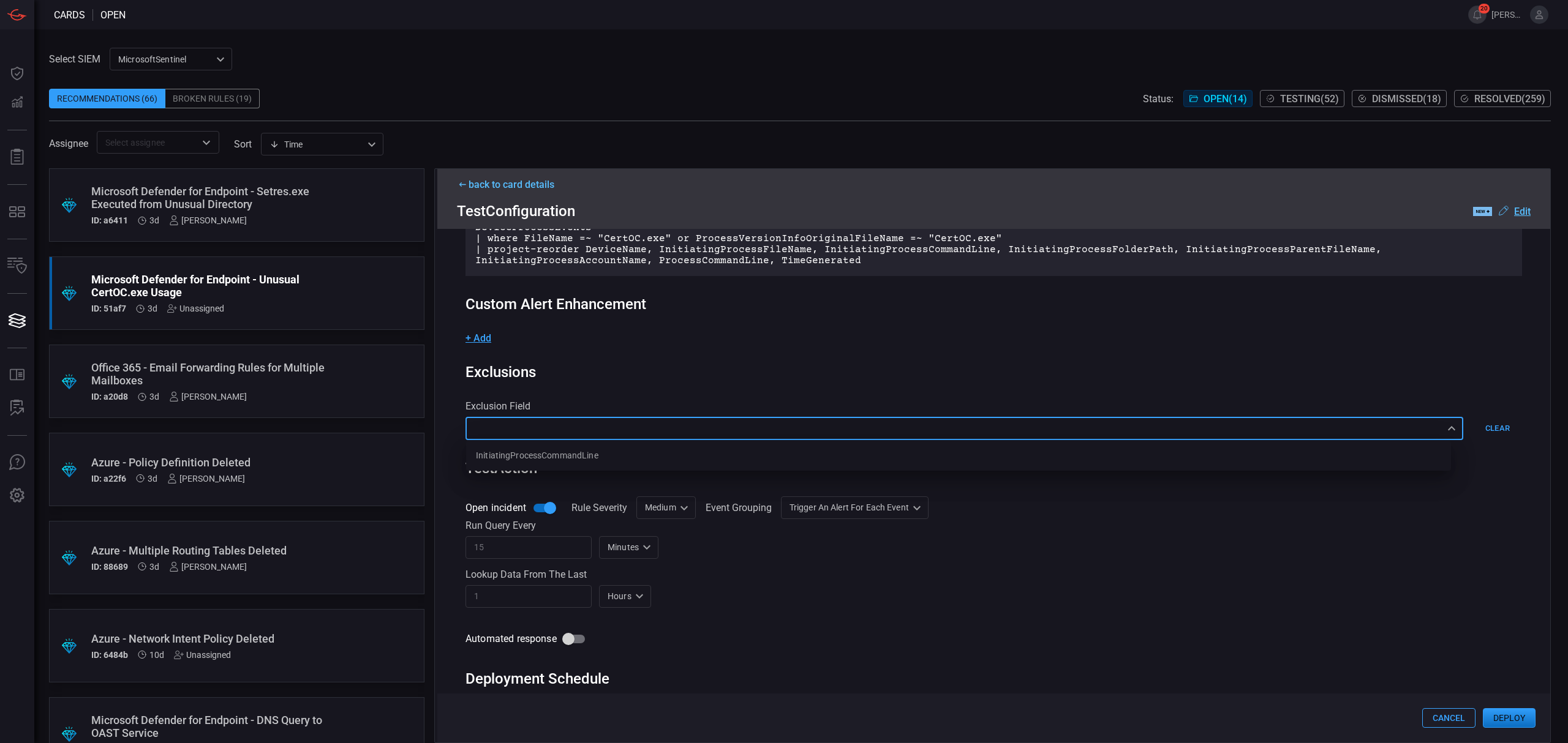
click at [691, 430] on div "​ InitiatingProcessCommandLine ​" at bounding box center [964, 428] width 998 height 23
click at [518, 456] on li "InitiatingProcessCommandLine" at bounding box center [959, 455] width 985 height 20
type input "InitiatingProcessCommandLine"
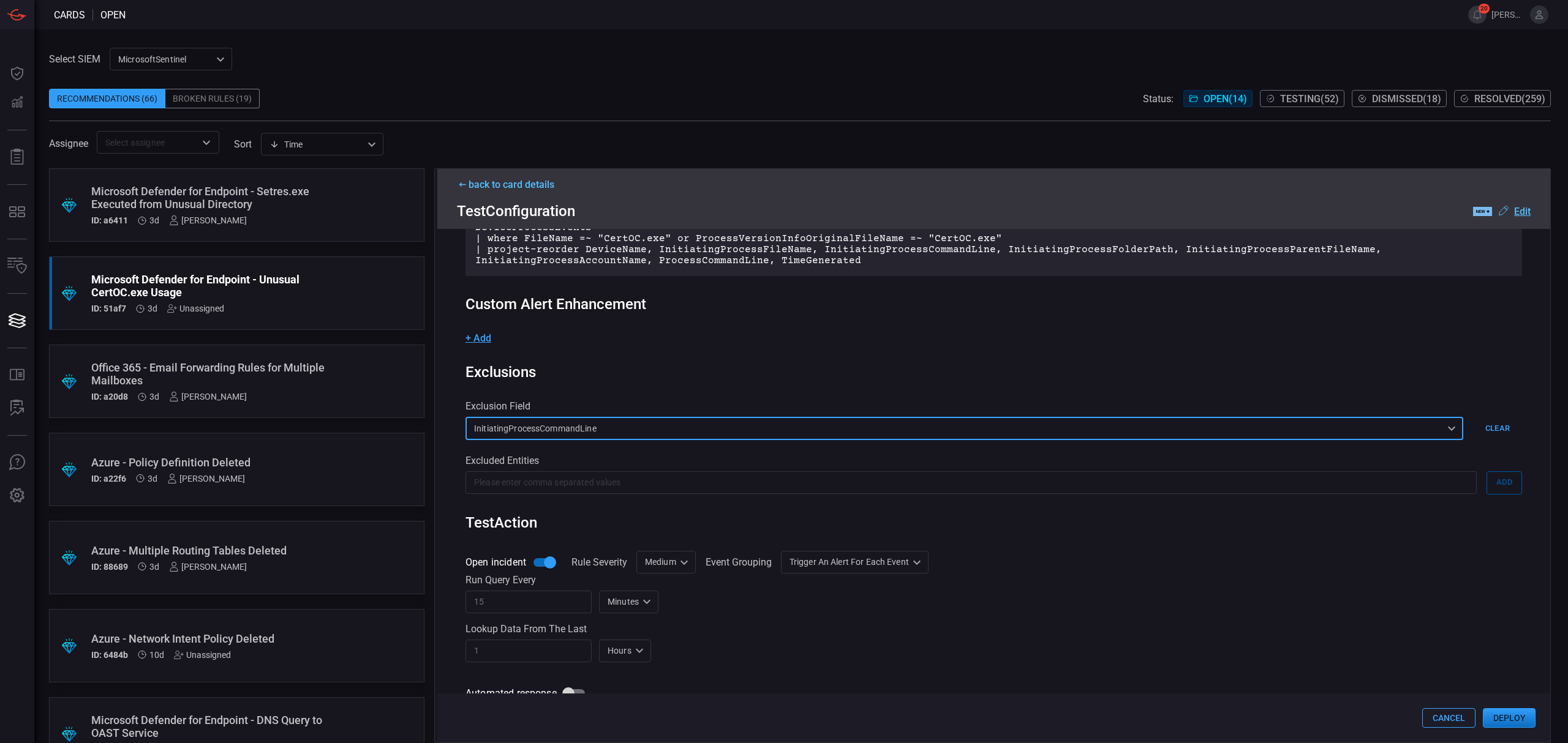
click at [559, 489] on input "text" at bounding box center [970, 482] width 1011 height 23
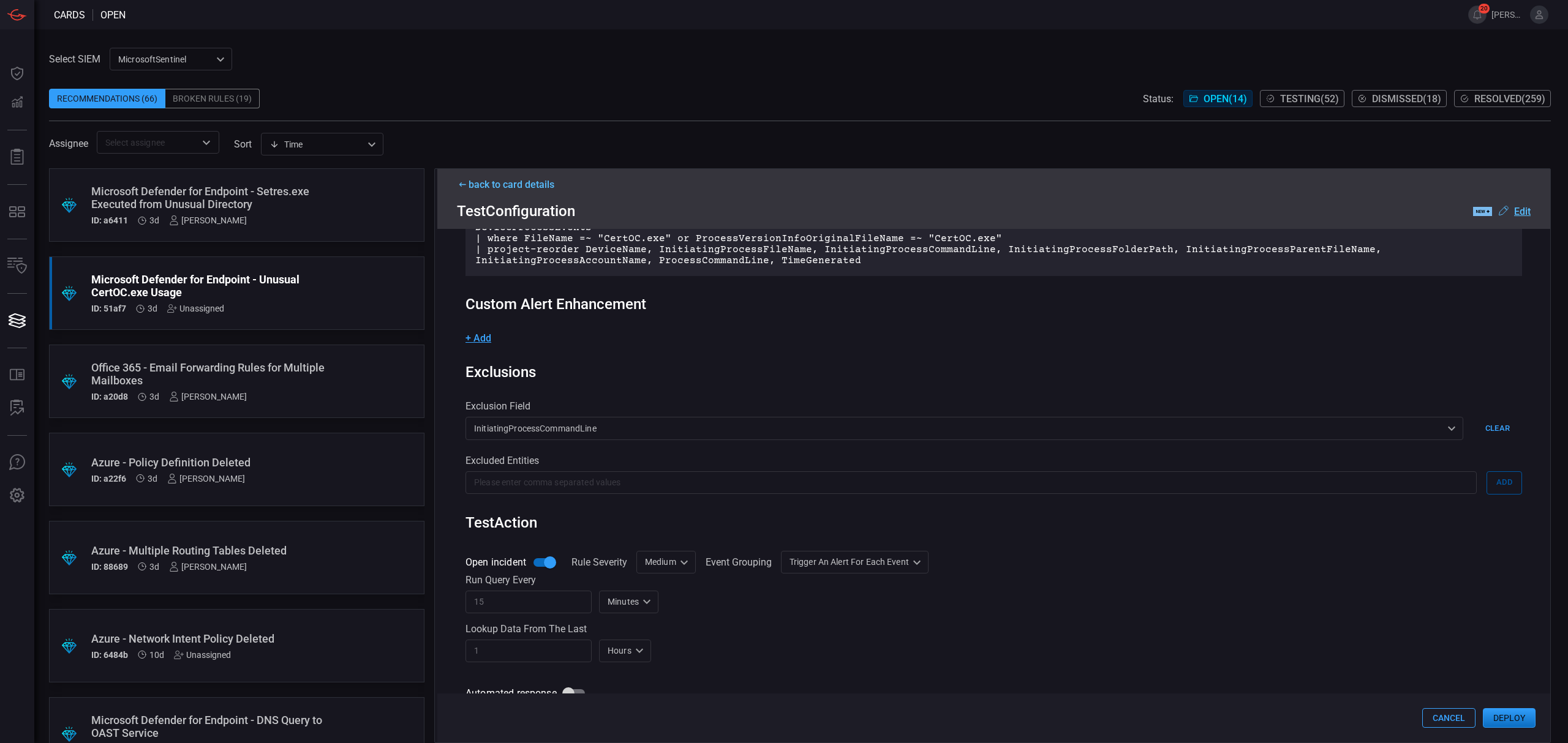
click at [611, 394] on div "Rule Details rule Name Name of the rule that will be created in the SIEM. HL - …" at bounding box center [994, 486] width 1113 height 514
click at [479, 336] on span "+ Add" at bounding box center [478, 338] width 26 height 12
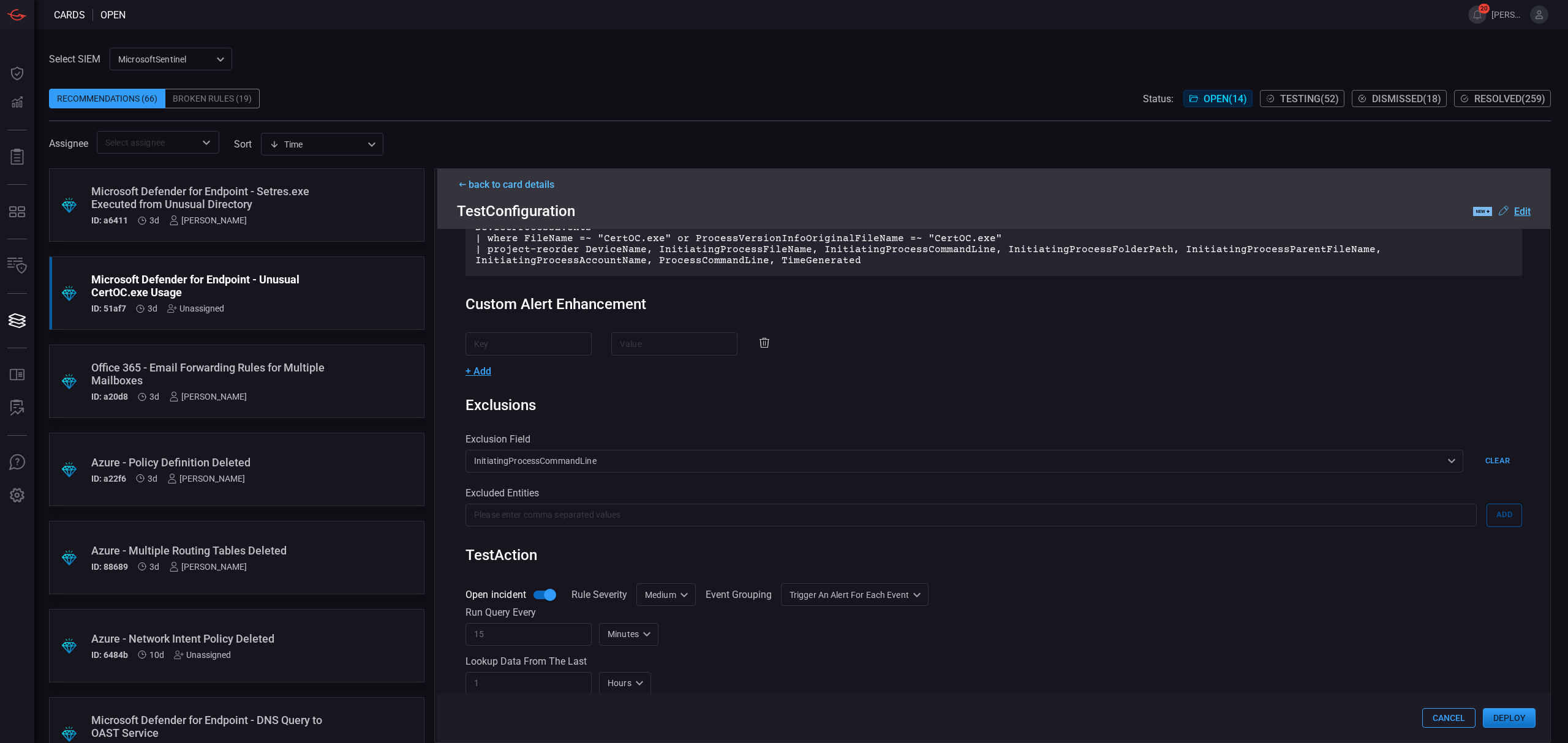
click at [520, 348] on input "text" at bounding box center [529, 343] width 126 height 23
type input "a"
click at [623, 346] on input "text" at bounding box center [674, 343] width 126 height 23
type input "a"
click at [487, 368] on span "+ Add" at bounding box center [478, 371] width 26 height 12
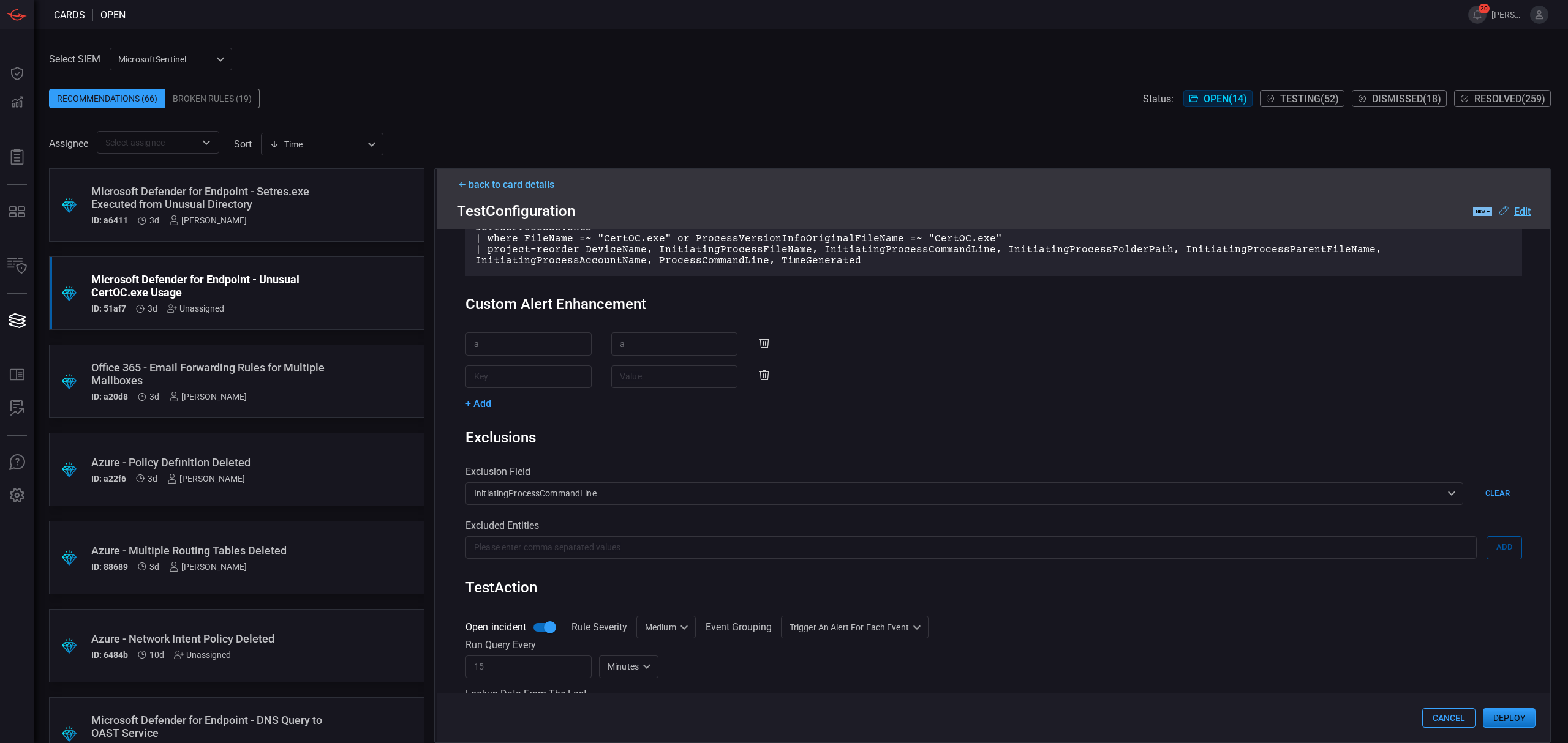
click at [757, 346] on icon at bounding box center [765, 343] width 15 height 15
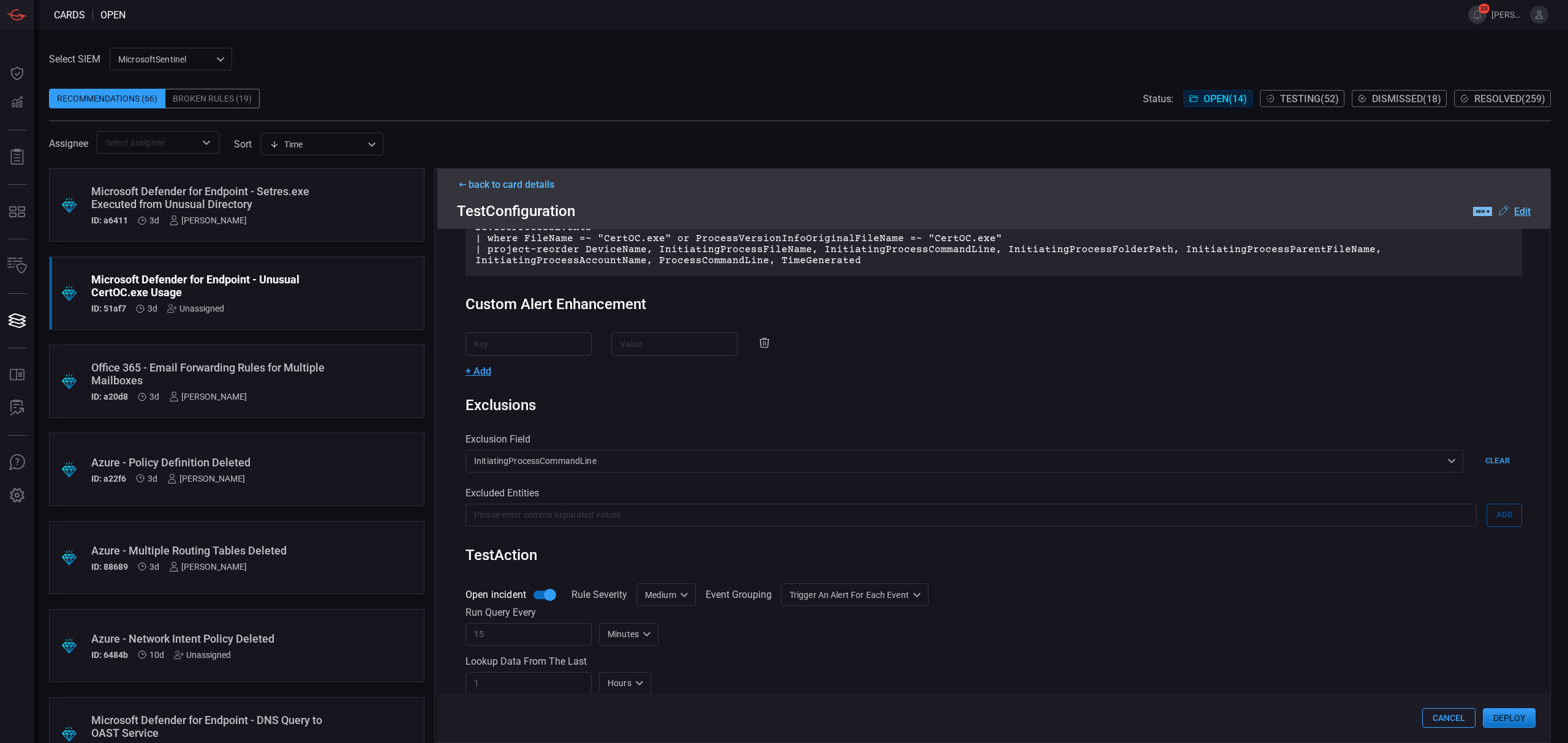
click at [757, 342] on icon at bounding box center [765, 343] width 15 height 15
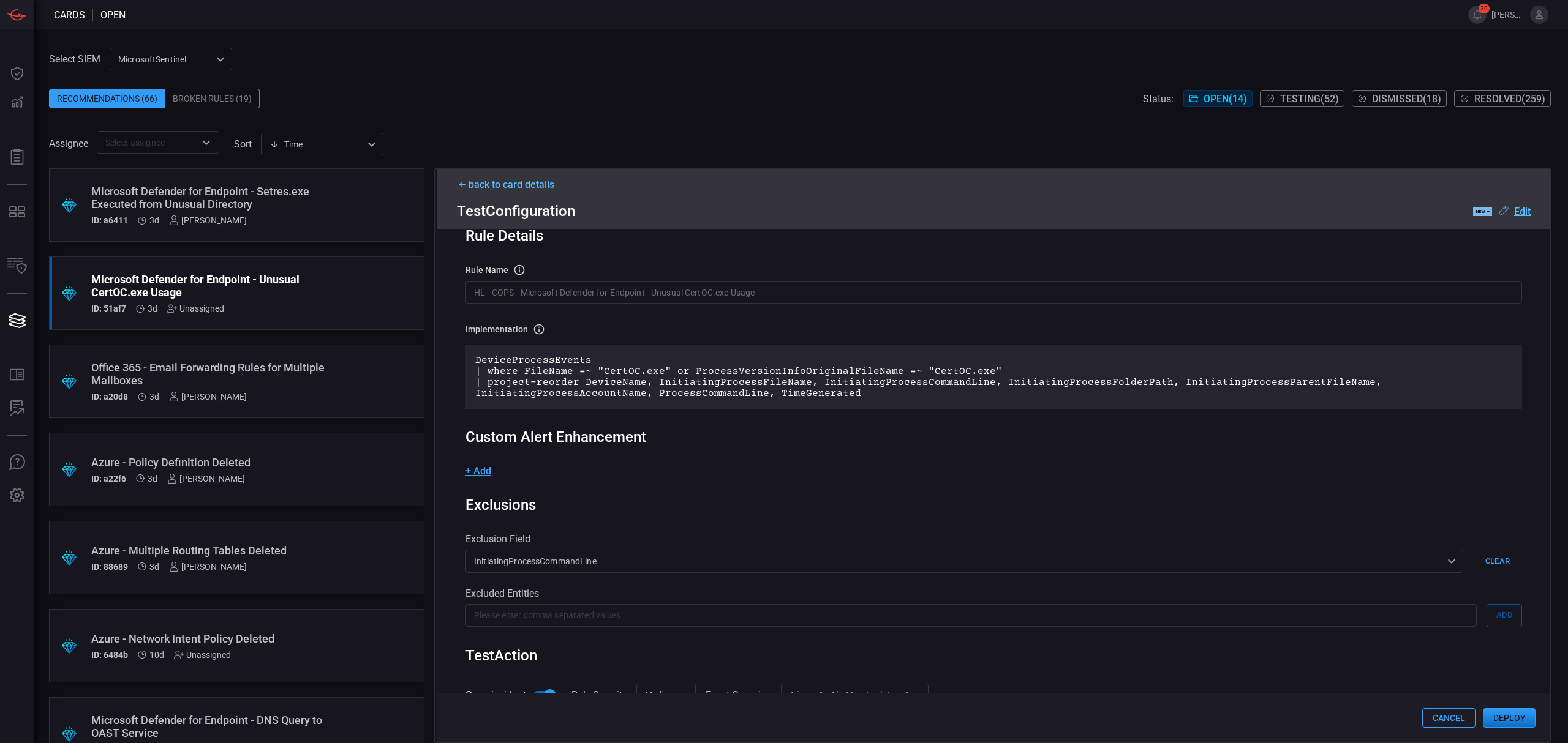
scroll to position [0, 0]
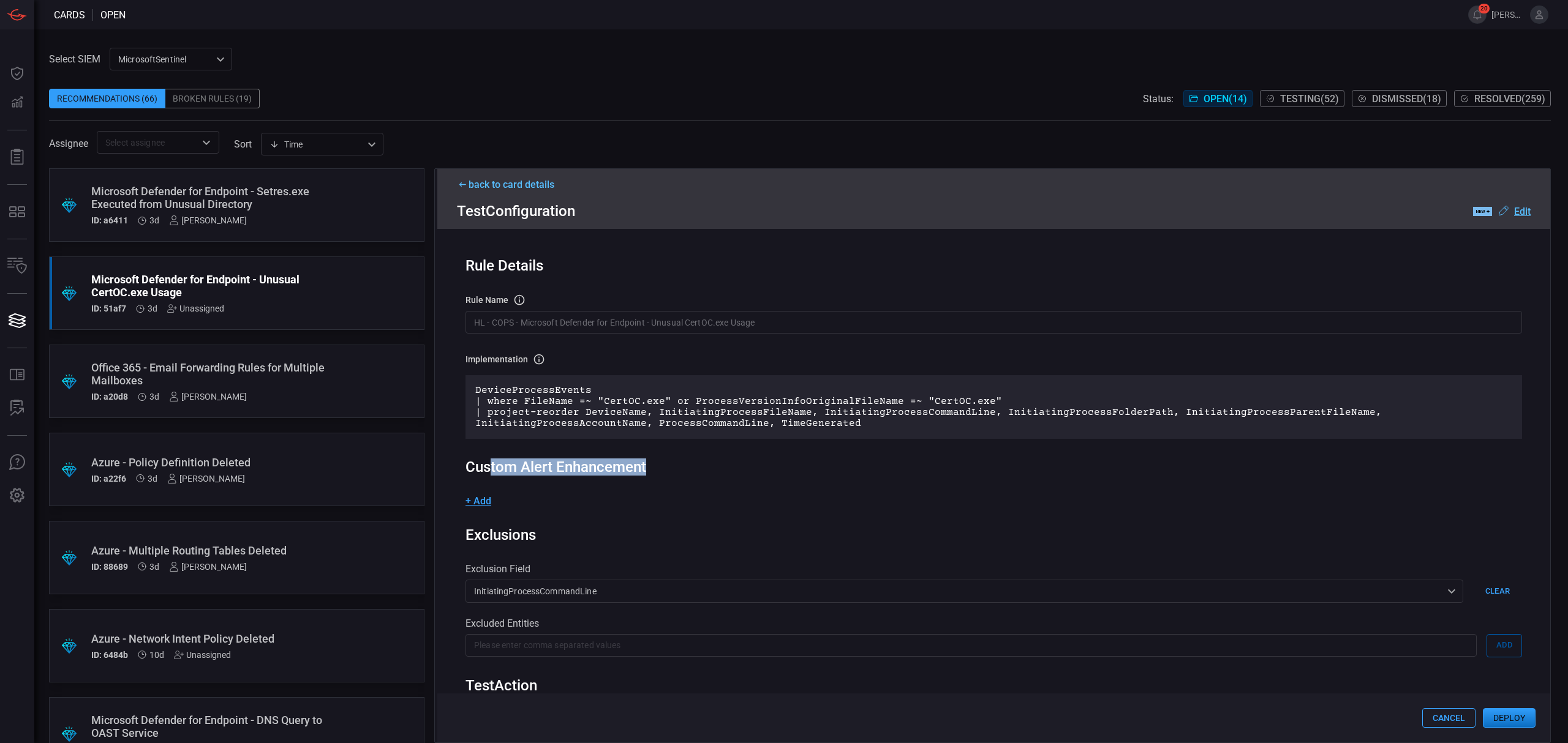
drag, startPoint x: 493, startPoint y: 467, endPoint x: 648, endPoint y: 461, distance: 155.1
click at [650, 462] on div "Custom Alert Enhancement" at bounding box center [993, 467] width 1056 height 17
click at [648, 461] on div "Custom Alert Enhancement" at bounding box center [993, 467] width 1056 height 17
drag, startPoint x: 440, startPoint y: 453, endPoint x: 592, endPoint y: 456, distance: 152.0
click at [592, 456] on div "Rule Details rule Name Name of the rule that will be created in the SIEM. HL - …" at bounding box center [994, 486] width 1113 height 514
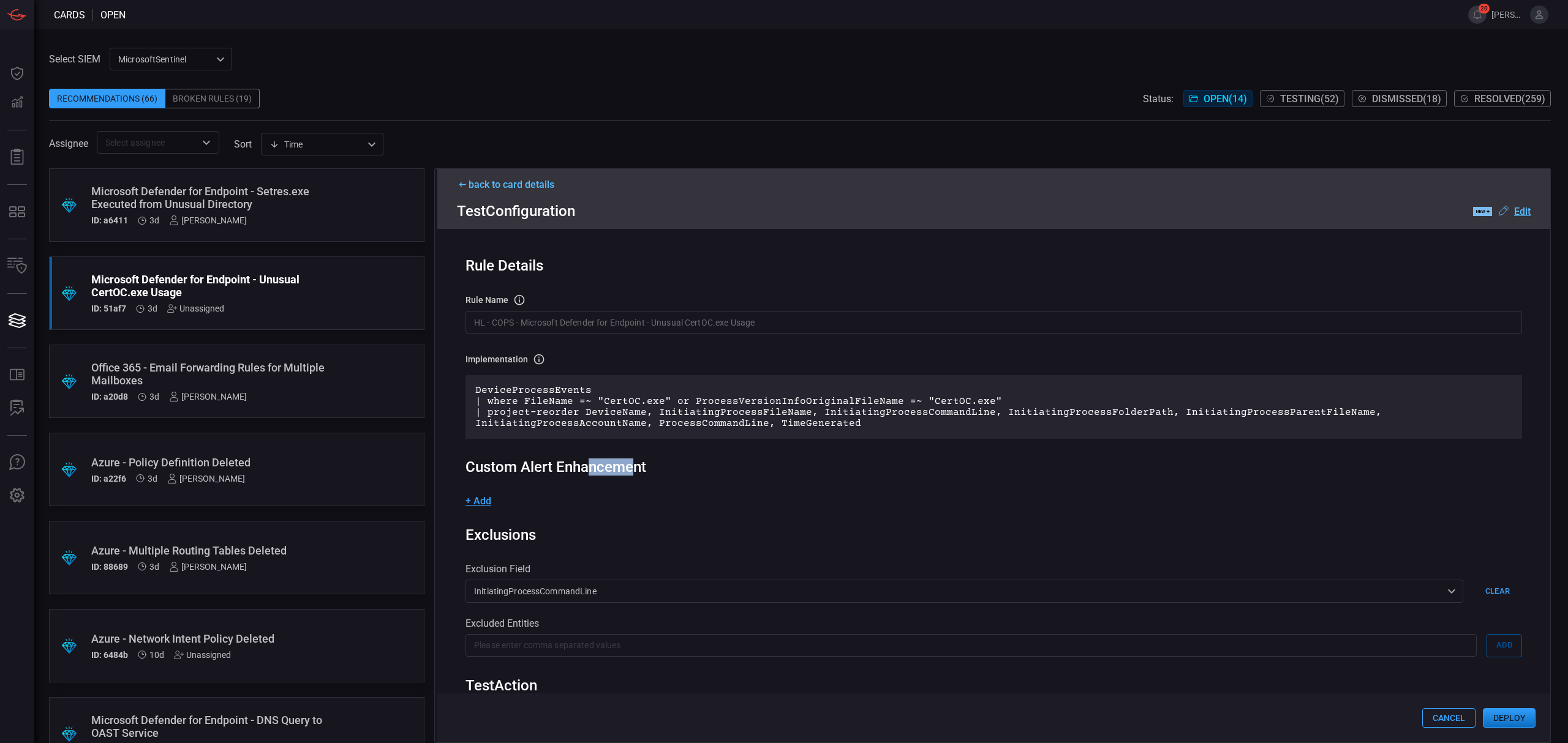
click at [591, 456] on div "Rule Details rule Name Name of the rule that will be created in the SIEM. HL - …" at bounding box center [994, 486] width 1113 height 514
click at [665, 459] on div "Custom Alert Enhancement" at bounding box center [993, 467] width 1056 height 17
drag, startPoint x: 454, startPoint y: 464, endPoint x: 655, endPoint y: 464, distance: 201.0
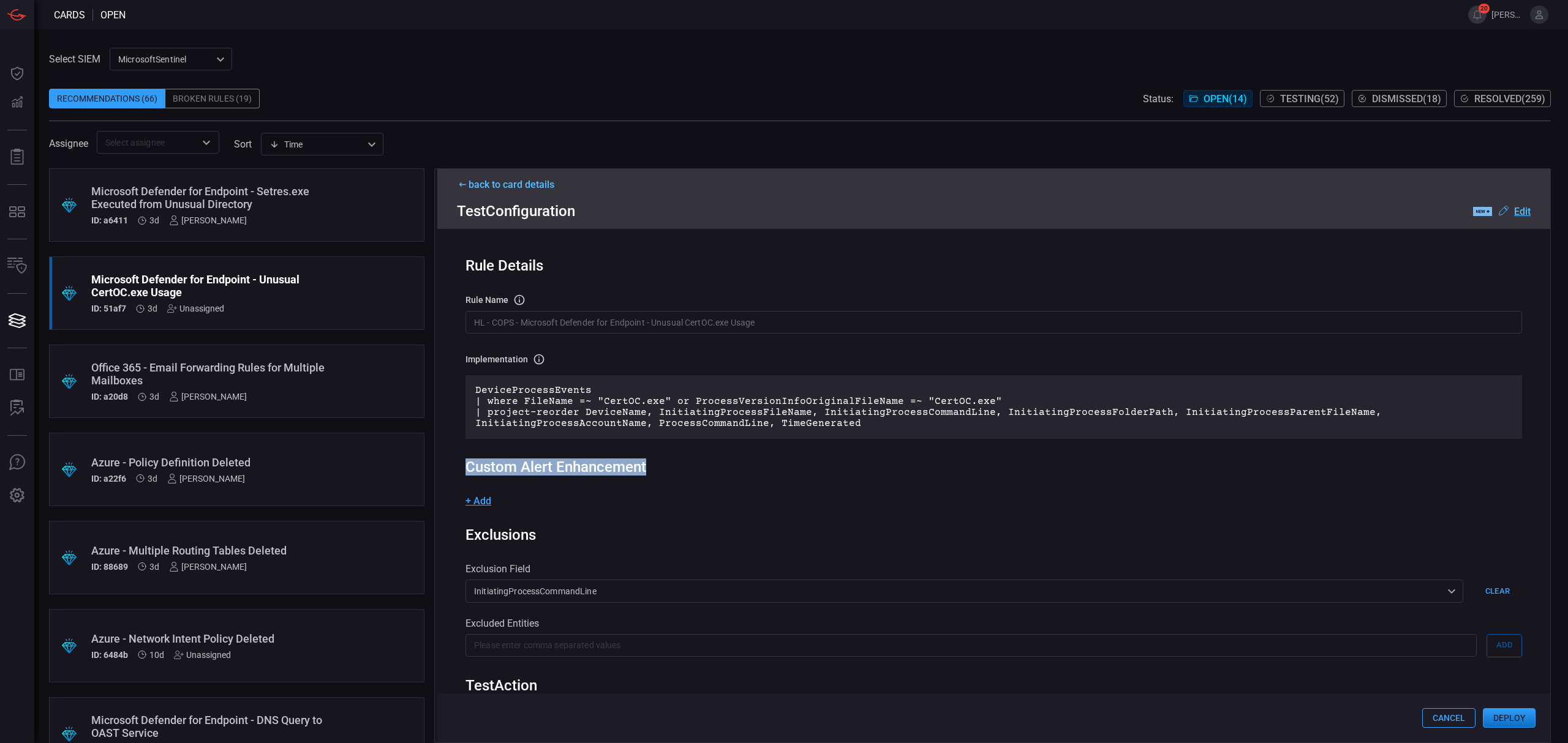
click at [656, 462] on div "Rule Details rule Name Name of the rule that will be created in the SIEM. HL - …" at bounding box center [994, 486] width 1113 height 514
click at [481, 498] on span "+ Add" at bounding box center [478, 501] width 26 height 12
click at [500, 508] on input "text" at bounding box center [529, 506] width 126 height 23
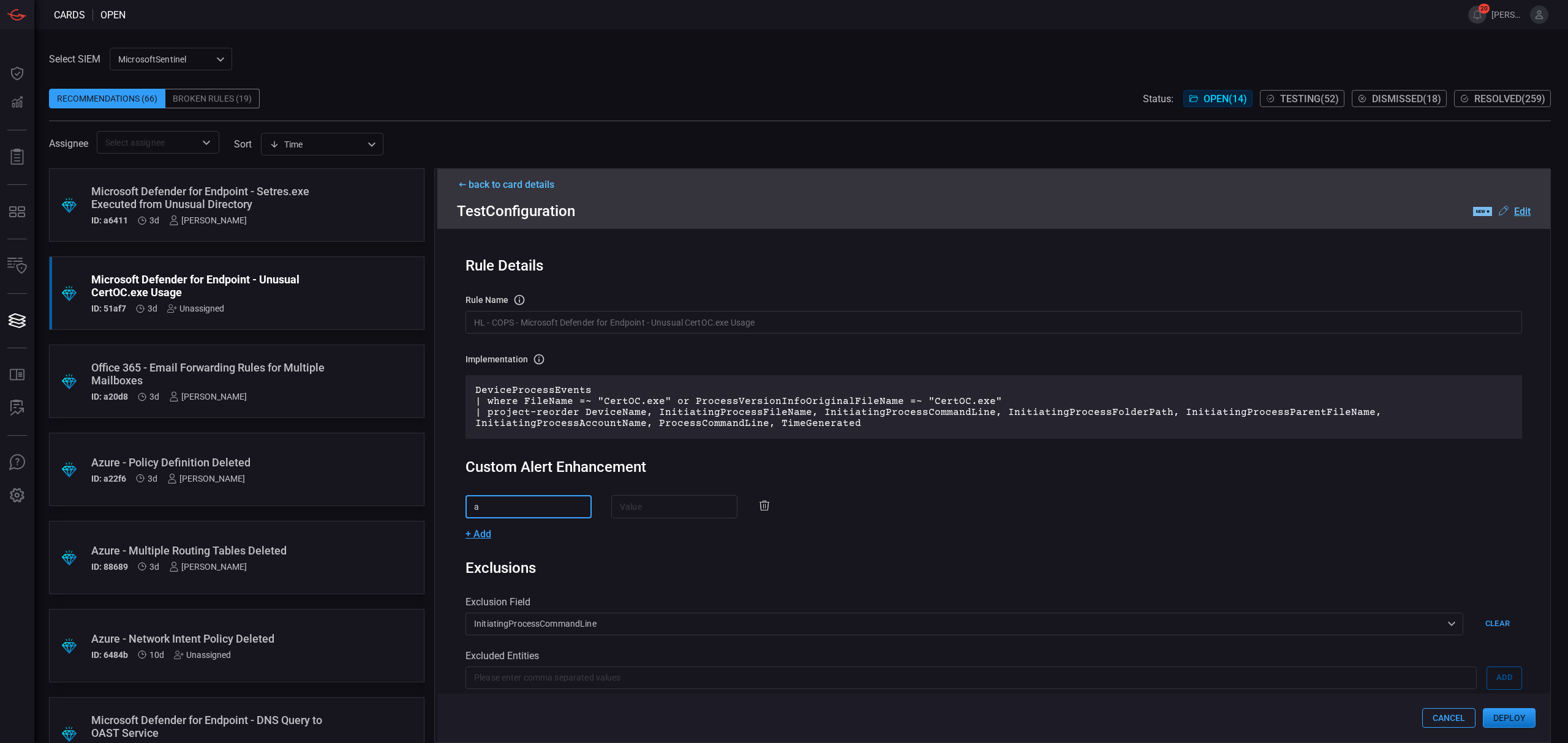
type input "a"
click at [618, 511] on input "text" at bounding box center [674, 506] width 126 height 23
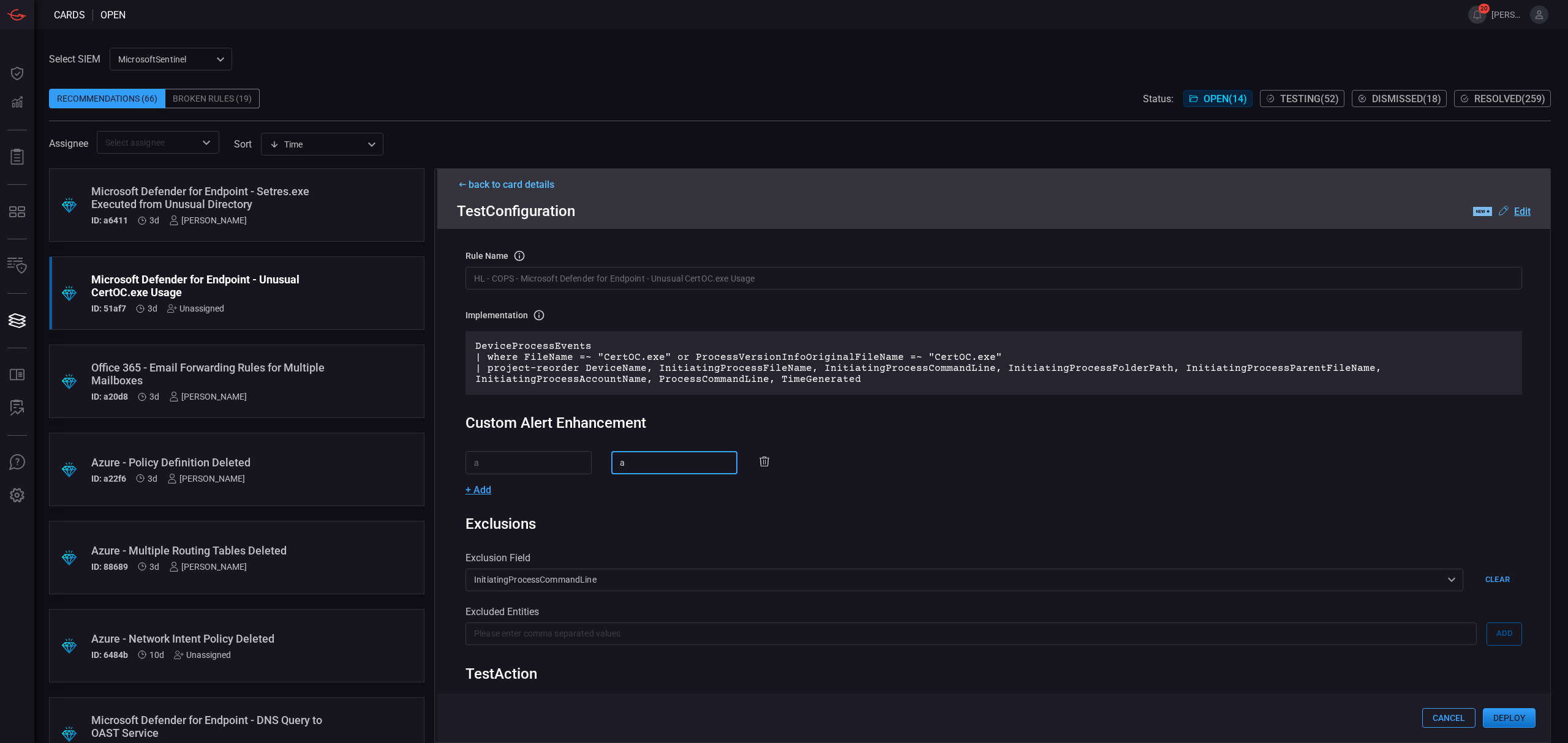
scroll to position [82, 0]
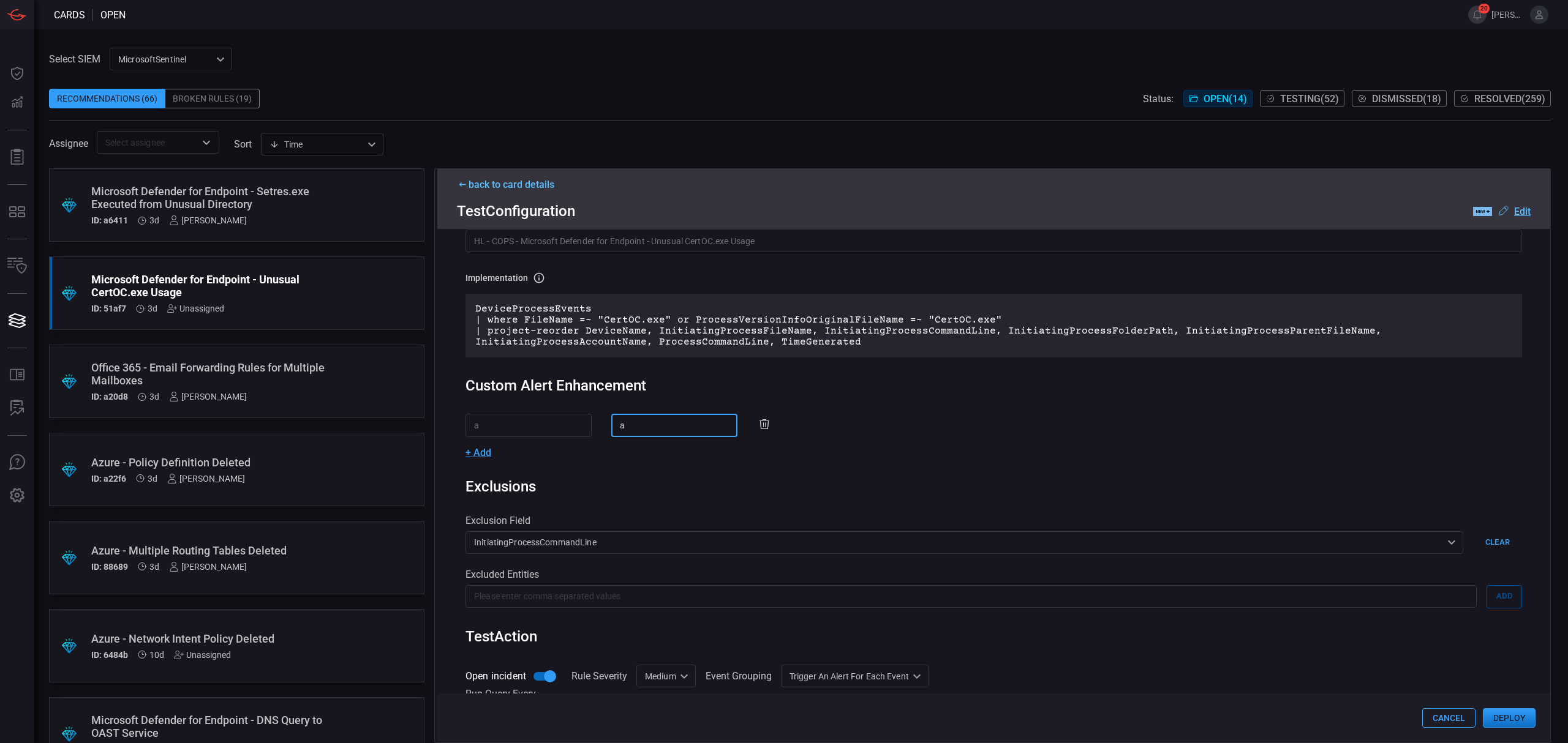
type input "a"
click at [486, 453] on span "+ Add" at bounding box center [478, 453] width 26 height 12
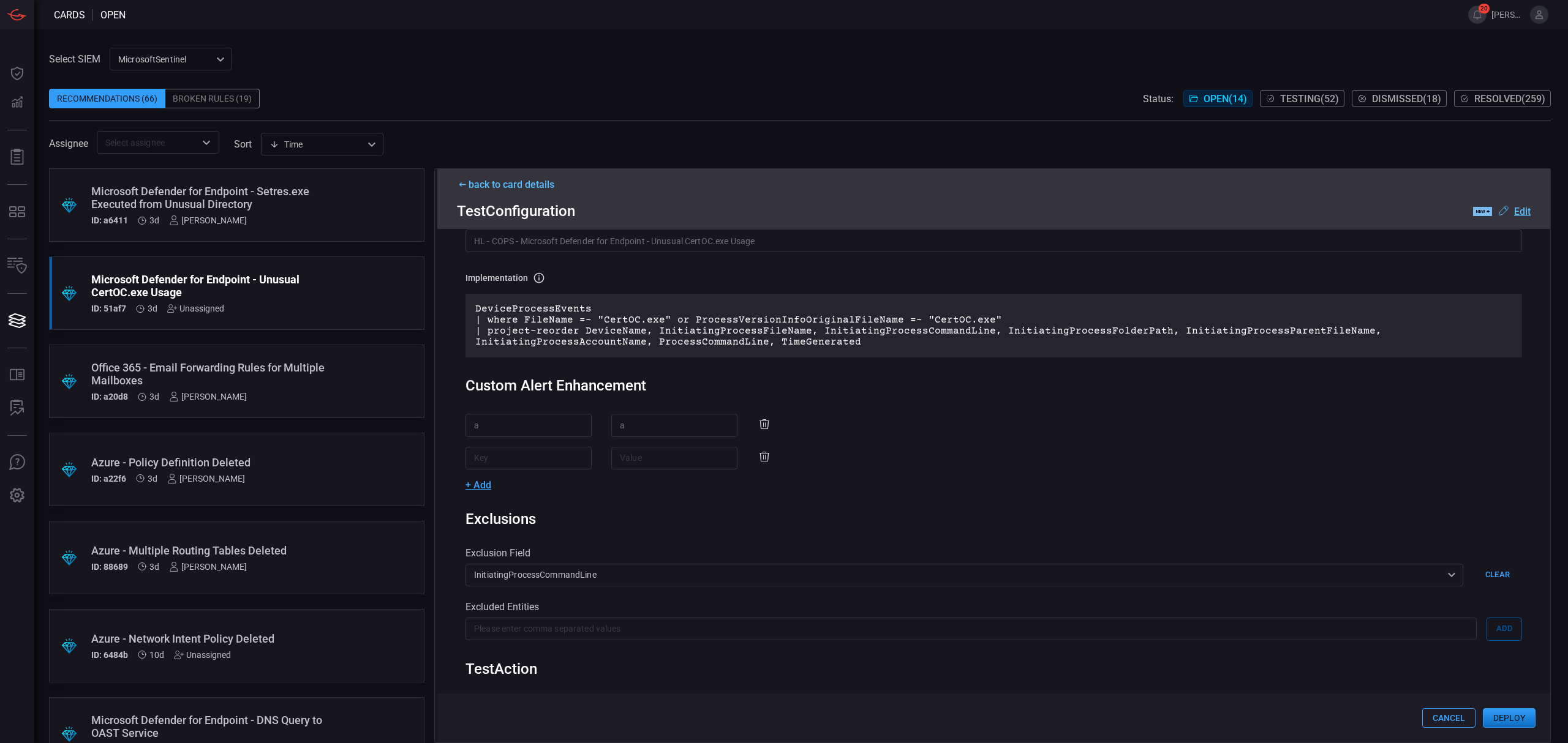
click at [518, 460] on input "text" at bounding box center [529, 458] width 126 height 23
type input "b"
click at [642, 468] on input "text" at bounding box center [674, 458] width 126 height 23
type input "b"
click at [666, 381] on div "Custom Alert Enhancement" at bounding box center [993, 385] width 1056 height 17
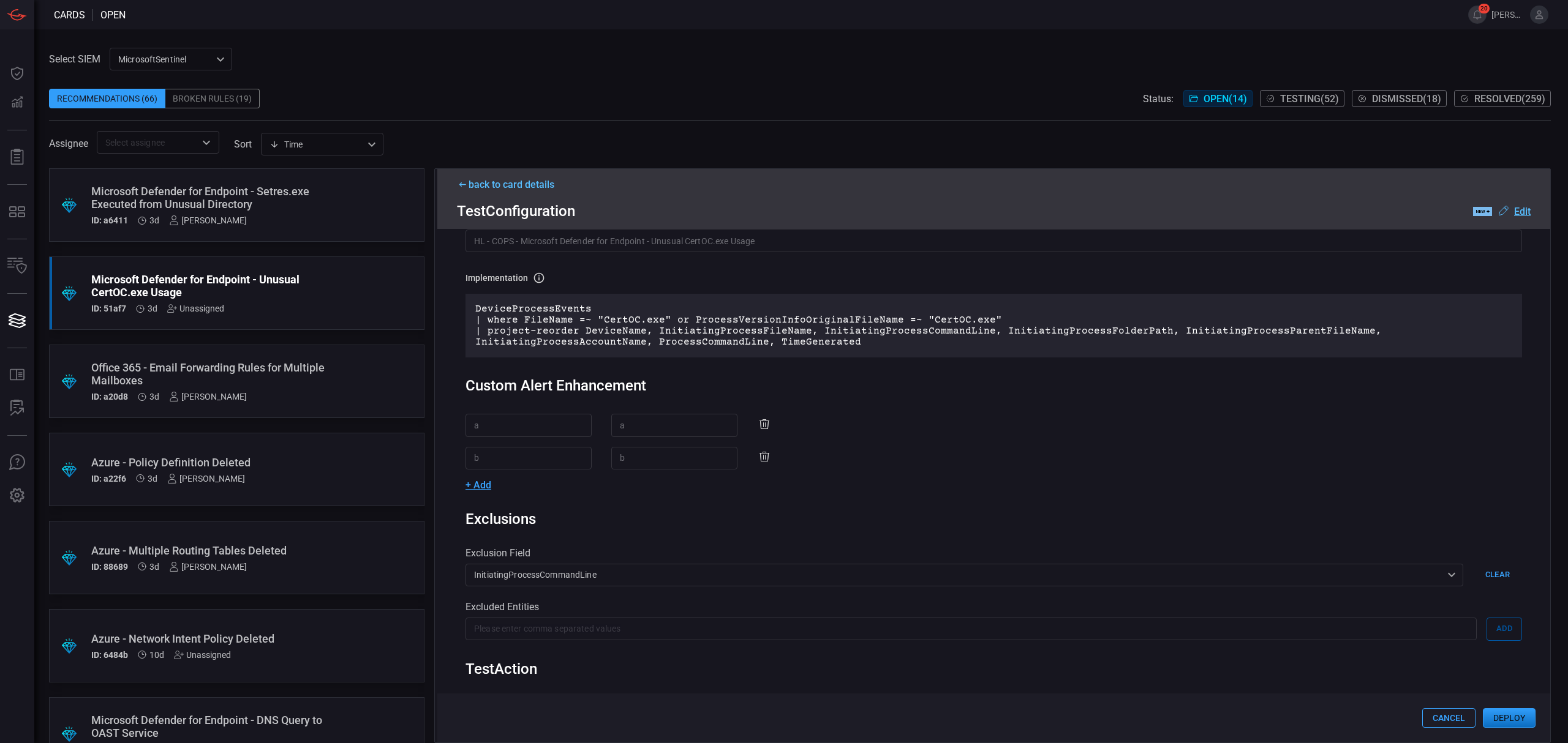
click at [479, 481] on span "+ Add" at bounding box center [478, 485] width 26 height 12
drag, startPoint x: 479, startPoint y: 481, endPoint x: 511, endPoint y: 482, distance: 32.0
click at [504, 483] on input "text" at bounding box center [529, 490] width 126 height 23
type input "c"
click at [617, 486] on input "text" at bounding box center [674, 490] width 126 height 23
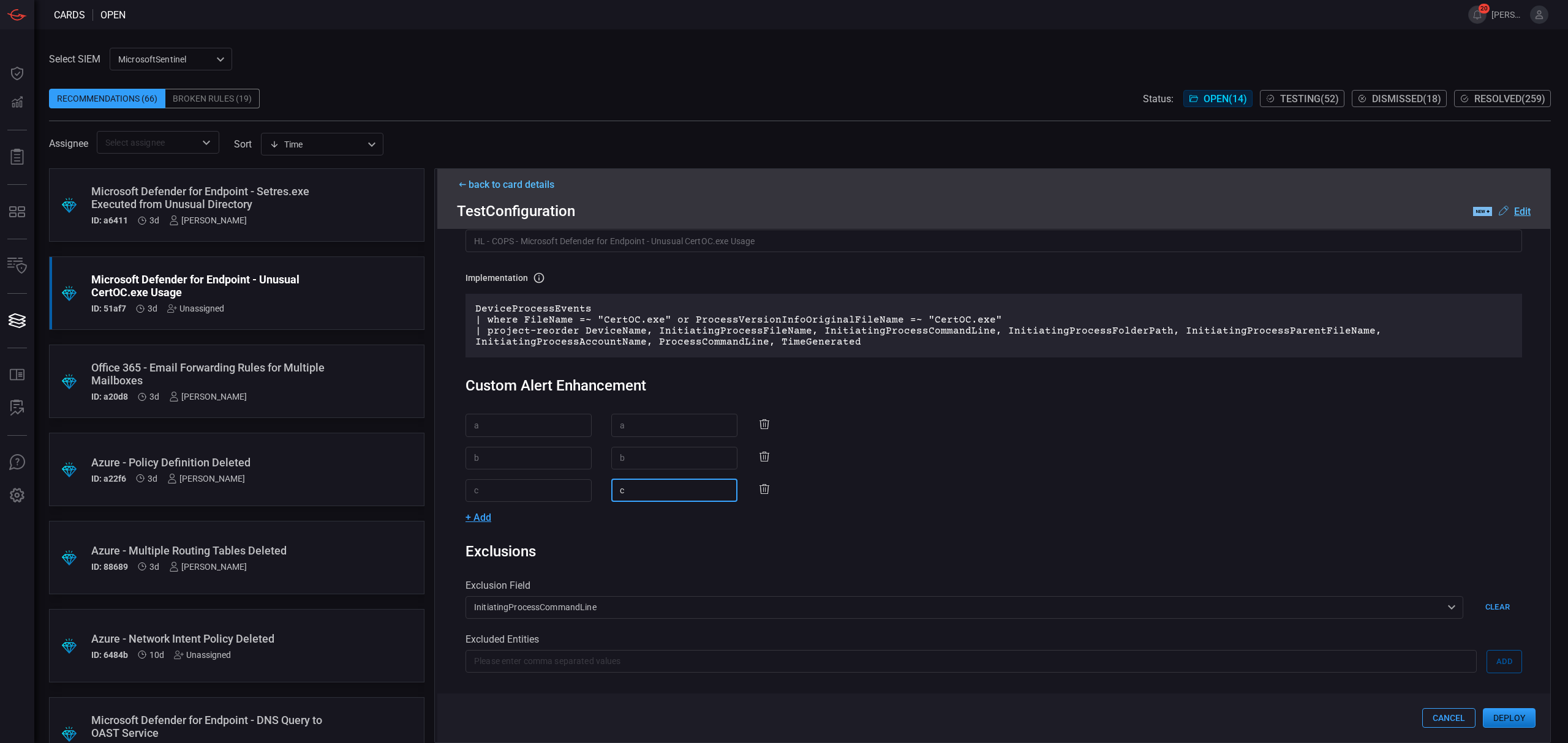
type input "c"
click at [483, 518] on span "+ Add" at bounding box center [478, 517] width 26 height 12
click at [512, 520] on input "text" at bounding box center [529, 523] width 126 height 23
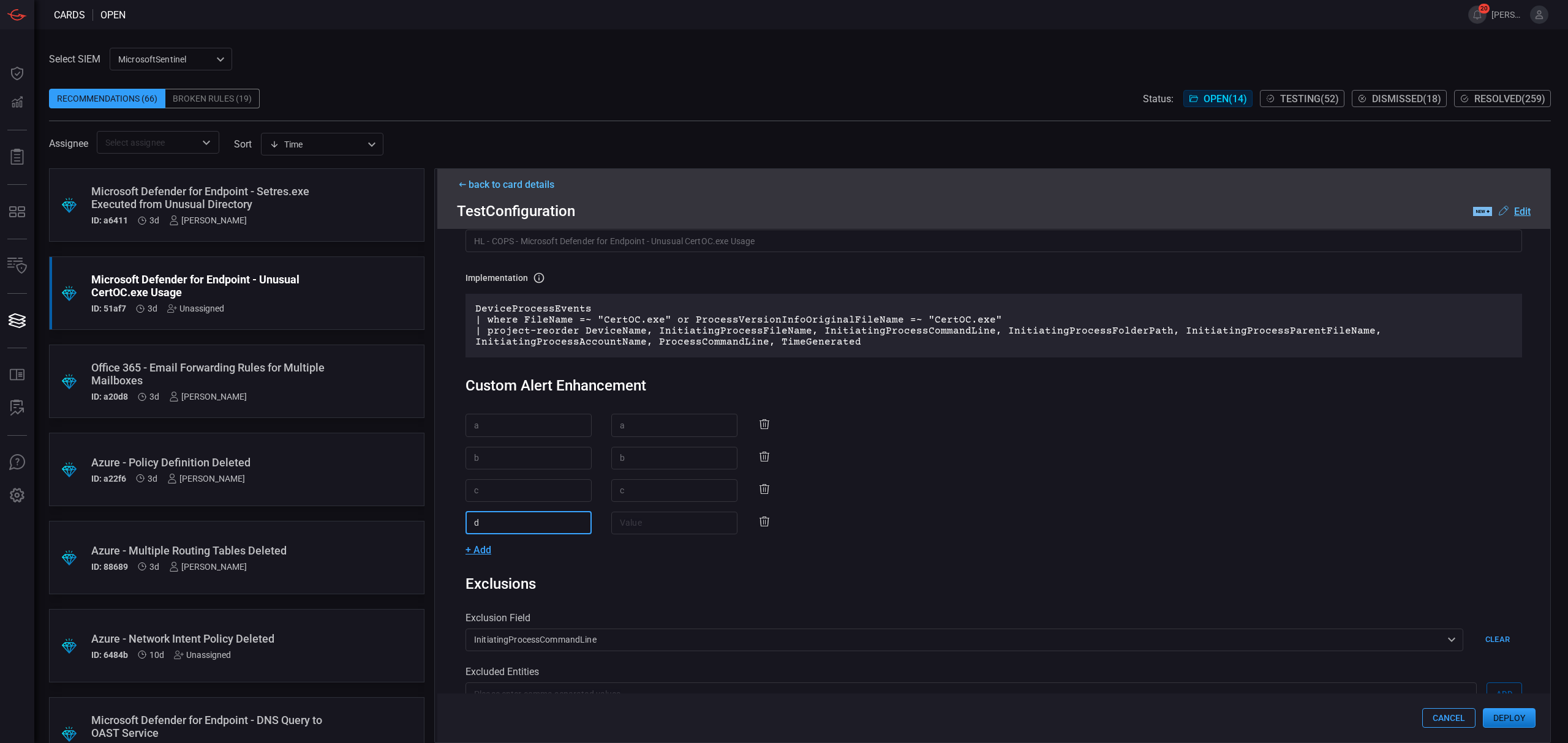
type input "d"
drag, startPoint x: 623, startPoint y: 520, endPoint x: 616, endPoint y: 525, distance: 8.6
click at [623, 520] on input "text" at bounding box center [674, 523] width 126 height 23
type input "d"
drag, startPoint x: 951, startPoint y: 550, endPoint x: 469, endPoint y: 385, distance: 509.5
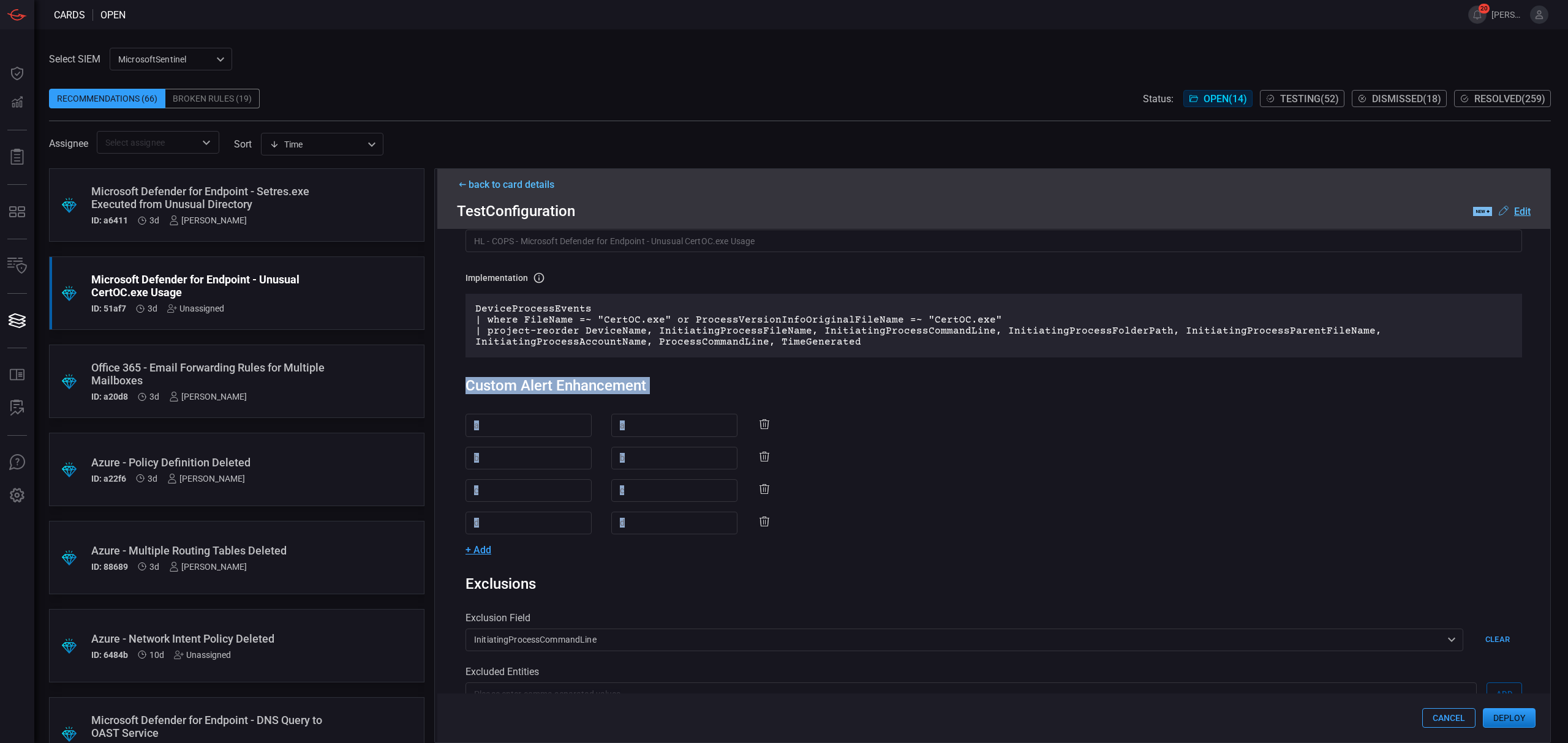
click at [469, 385] on div "Custom Alert Enhancement a ​ a ​ b ​ b ​ c ​ c ​ d ​ d ​ + Add" at bounding box center [993, 466] width 1056 height 179
click at [459, 387] on div "Rule Details rule Name Name of the rule that will be created in the SIEM. HL - …" at bounding box center [994, 486] width 1113 height 514
drag, startPoint x: 485, startPoint y: 390, endPoint x: 790, endPoint y: 537, distance: 338.6
click at [790, 537] on div "Custom Alert Enhancement a ​ a ​ b ​ b ​ c ​ c ​ d ​ d ​ + Add" at bounding box center [993, 466] width 1056 height 179
click at [790, 537] on div "a ​ a ​ b ​ b ​ c ​ c ​ d ​ d ​ + Add" at bounding box center [993, 484] width 1056 height 142
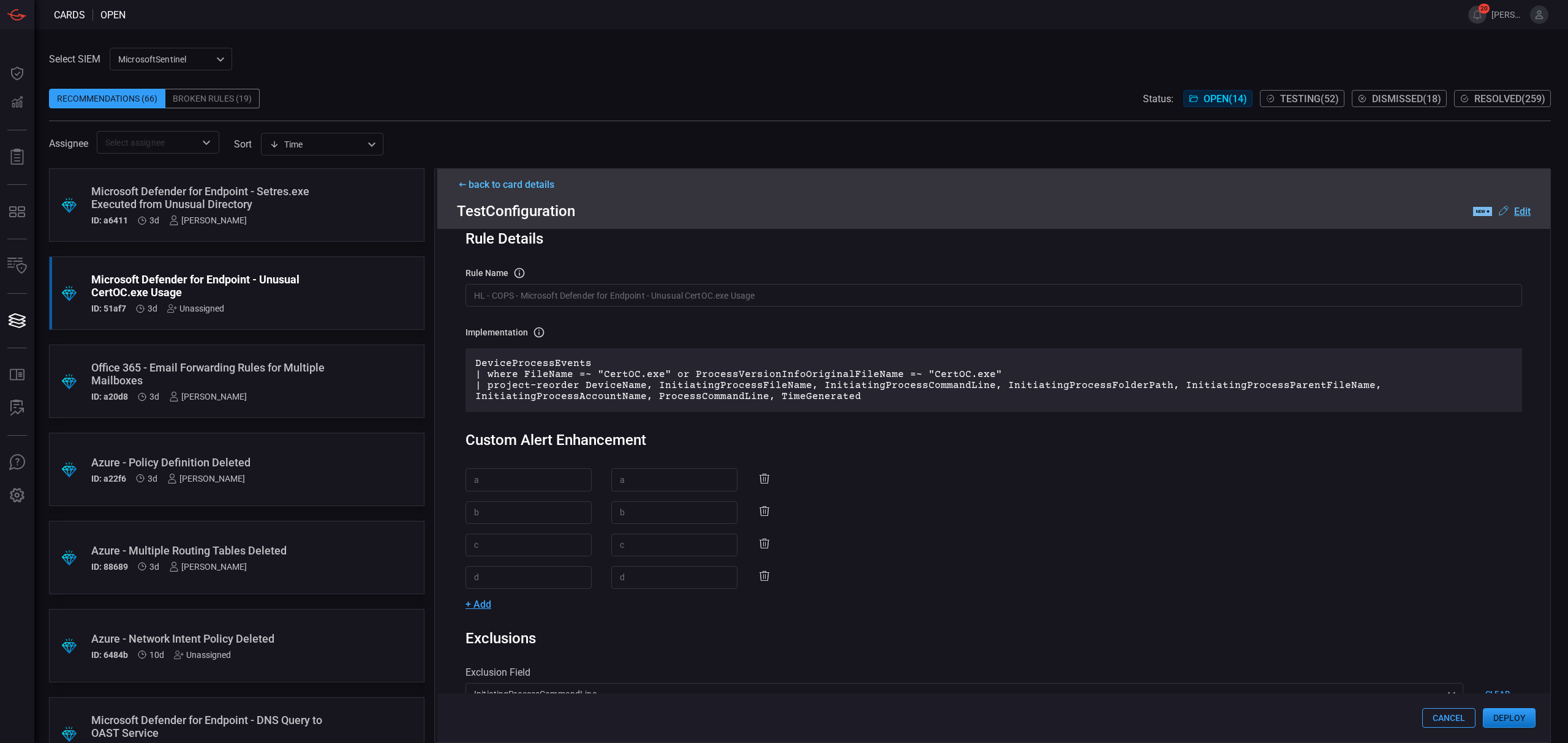
scroll to position [0, 0]
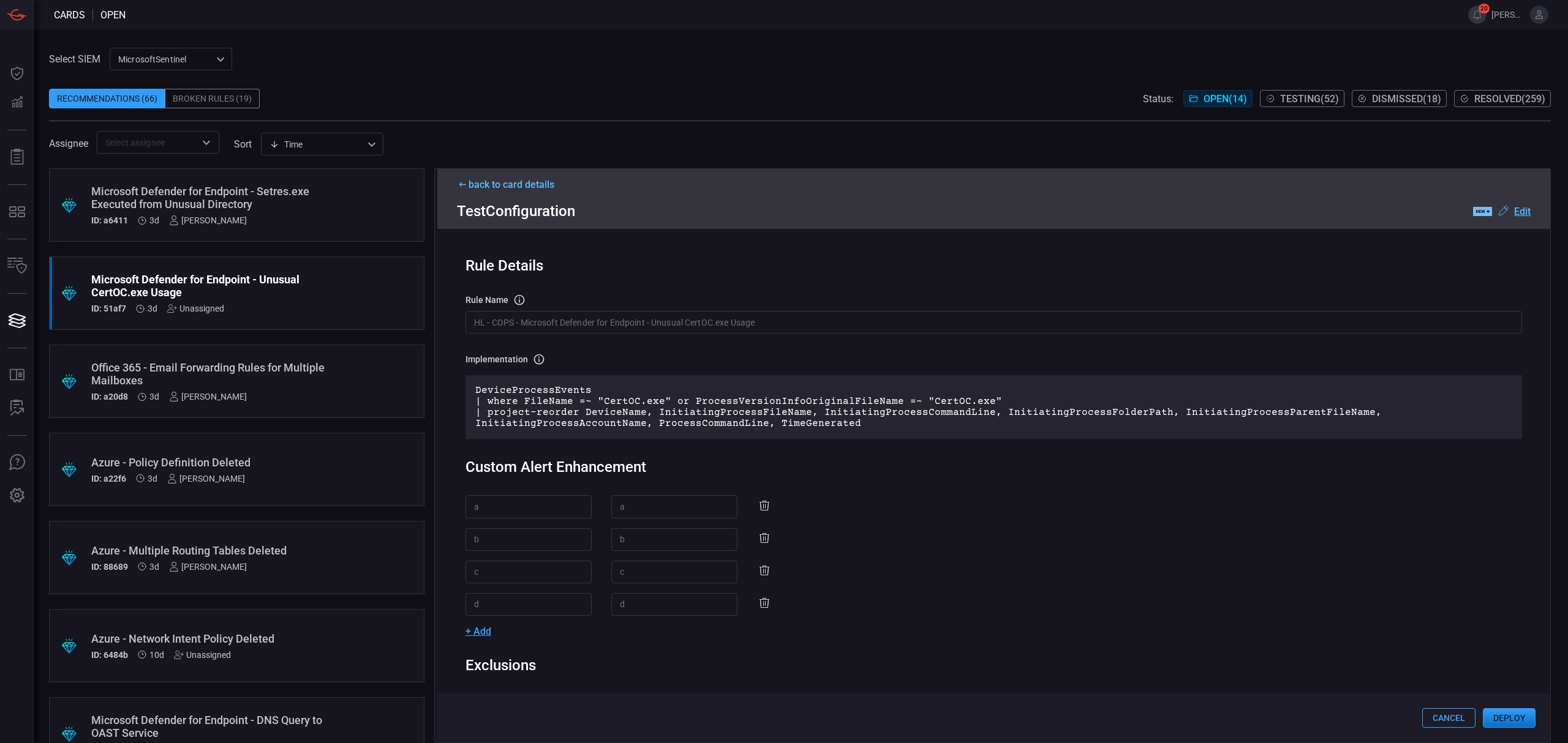
click at [757, 507] on icon at bounding box center [765, 506] width 15 height 15
click at [757, 508] on icon at bounding box center [765, 506] width 15 height 15
drag, startPoint x: 565, startPoint y: 456, endPoint x: 468, endPoint y: 467, distance: 97.6
click at [468, 467] on div "Custom Alert Enhancement" at bounding box center [993, 467] width 1056 height 17
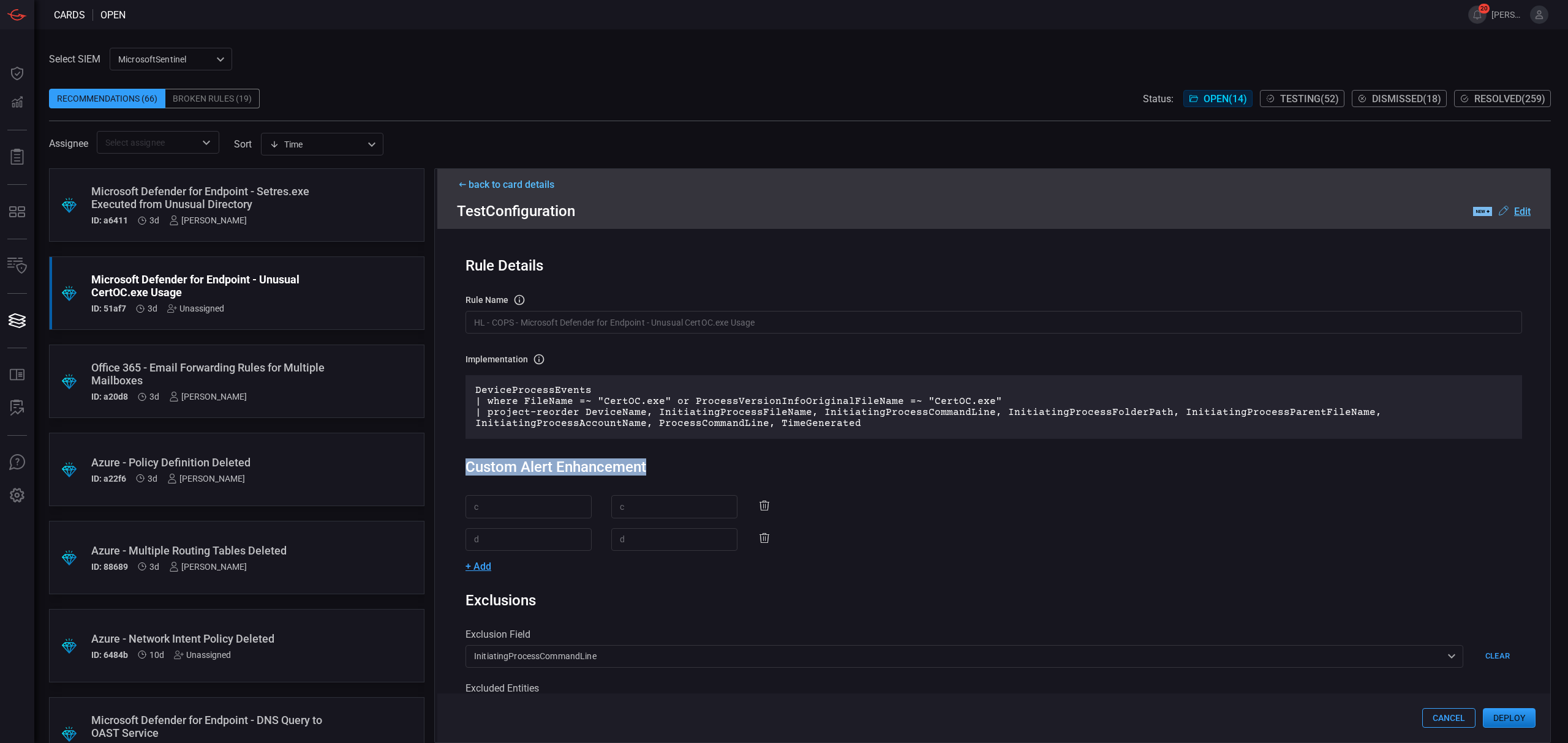
drag, startPoint x: 457, startPoint y: 471, endPoint x: 662, endPoint y: 471, distance: 205.0
click at [662, 471] on div "Rule Details rule Name Name of the rule that will be created in the SIEM. HL - …" at bounding box center [994, 486] width 1113 height 514
click at [757, 500] on icon at bounding box center [765, 506] width 15 height 15
